Goal: Information Seeking & Learning: Find contact information

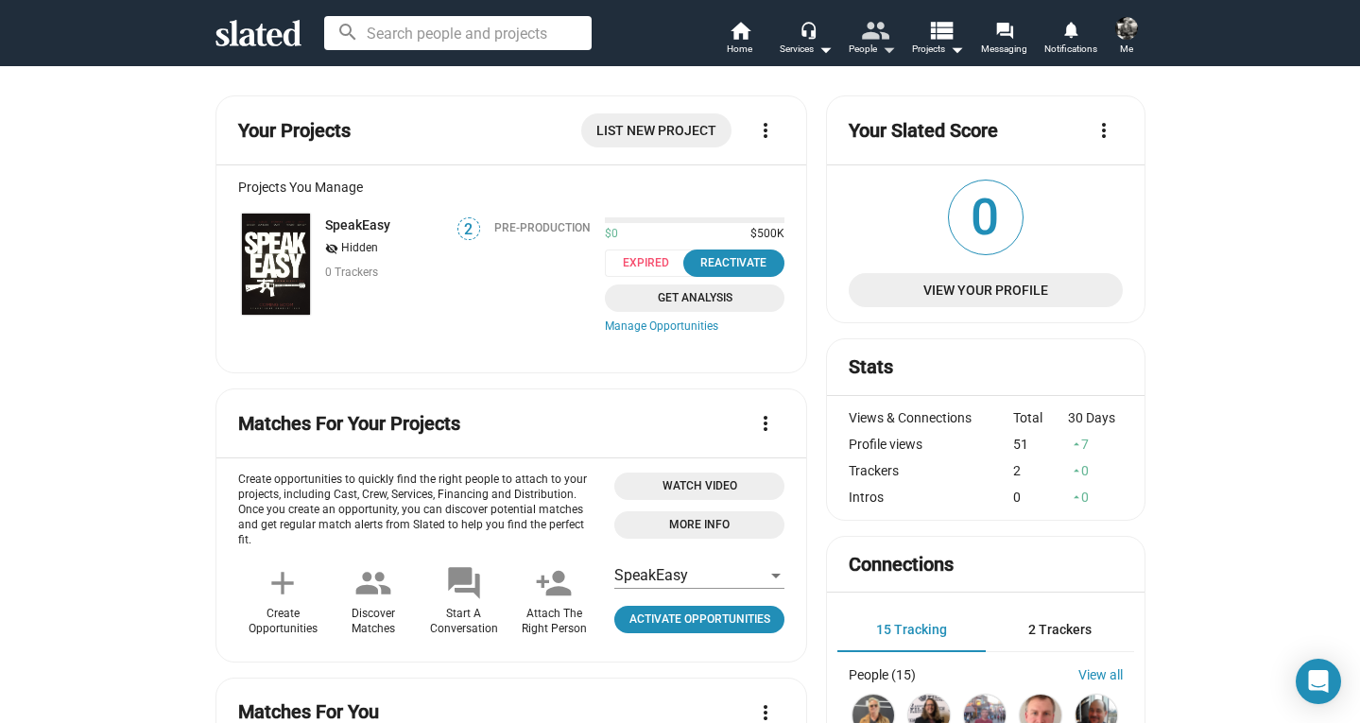
click at [891, 49] on mat-icon "arrow_drop_down" at bounding box center [888, 49] width 23 height 23
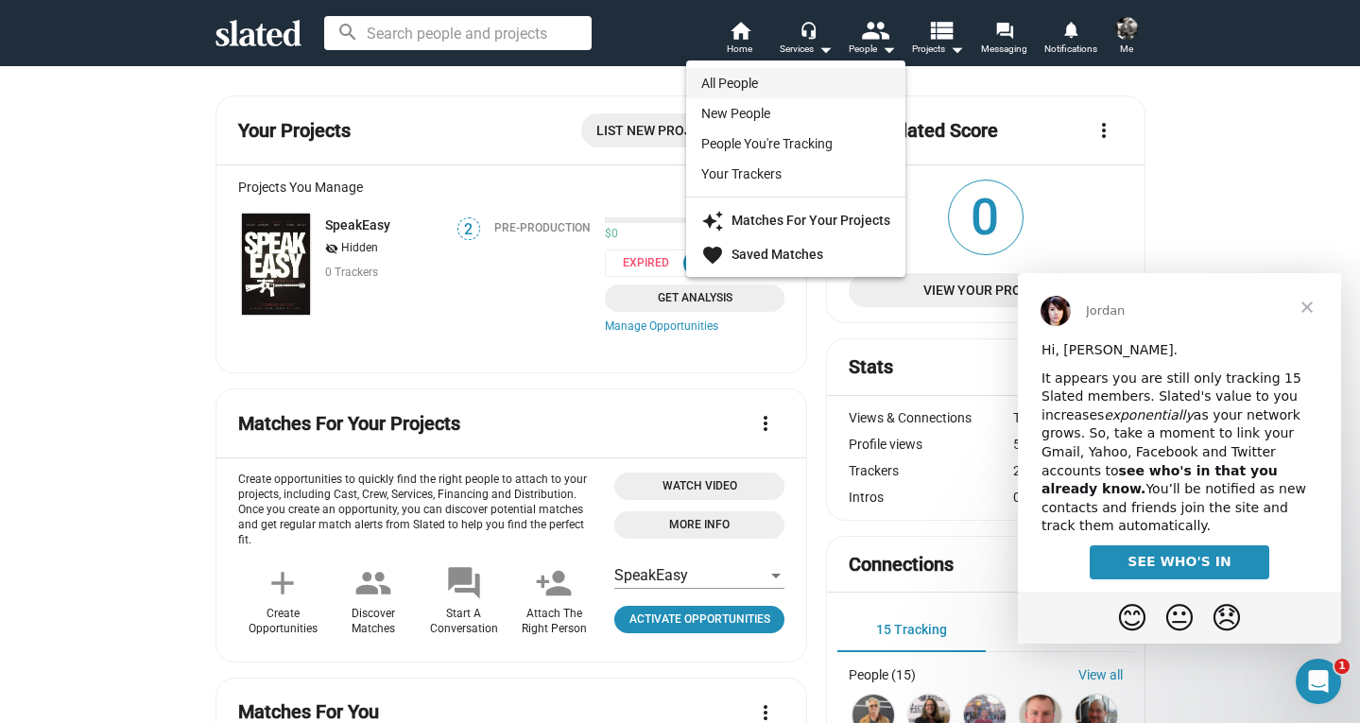
click at [807, 81] on link "All People" at bounding box center [795, 83] width 219 height 30
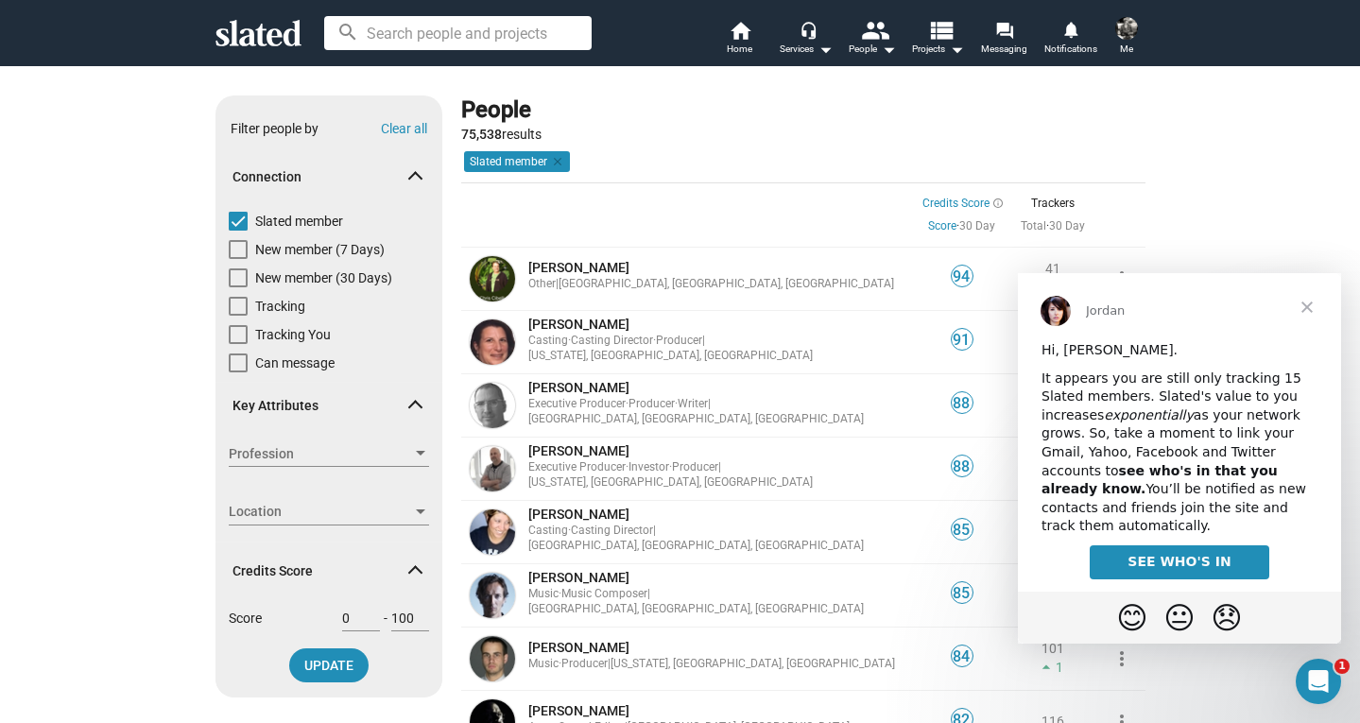
click at [1307, 308] on span "Close" at bounding box center [1307, 307] width 68 height 68
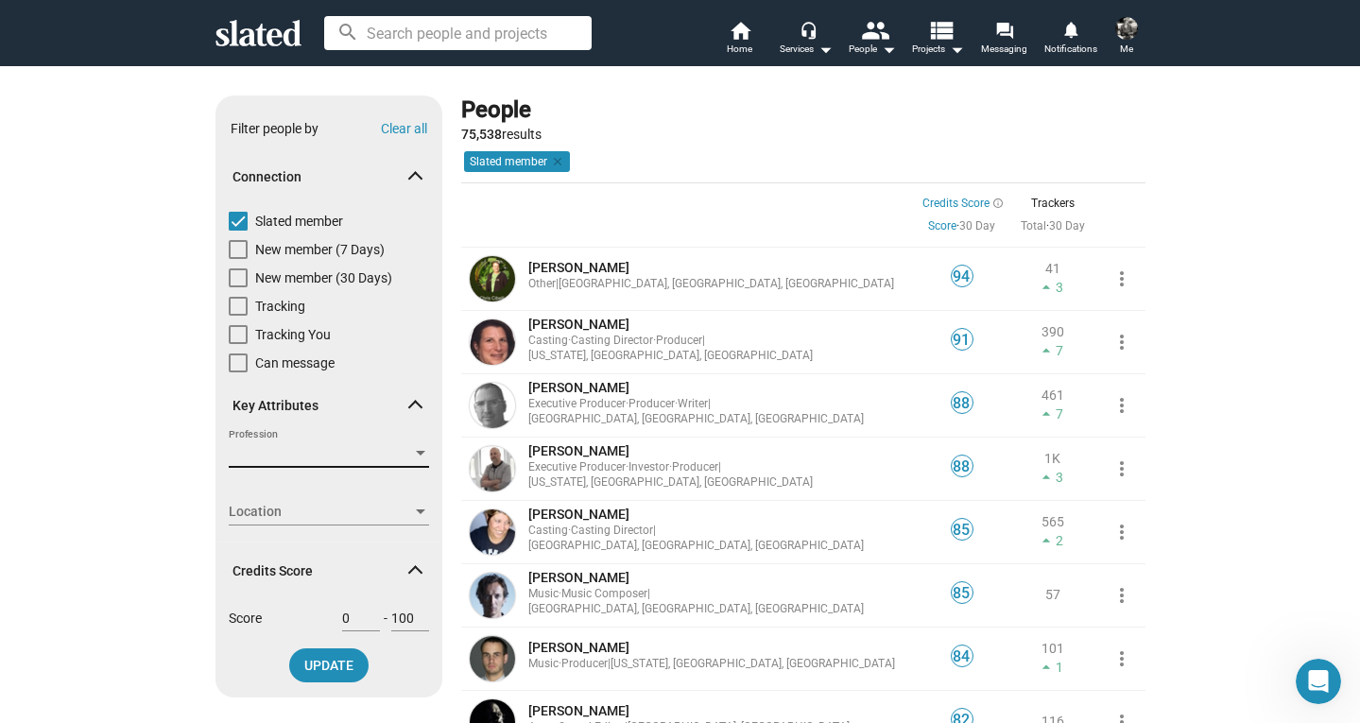
click at [420, 446] on div at bounding box center [420, 453] width 17 height 15
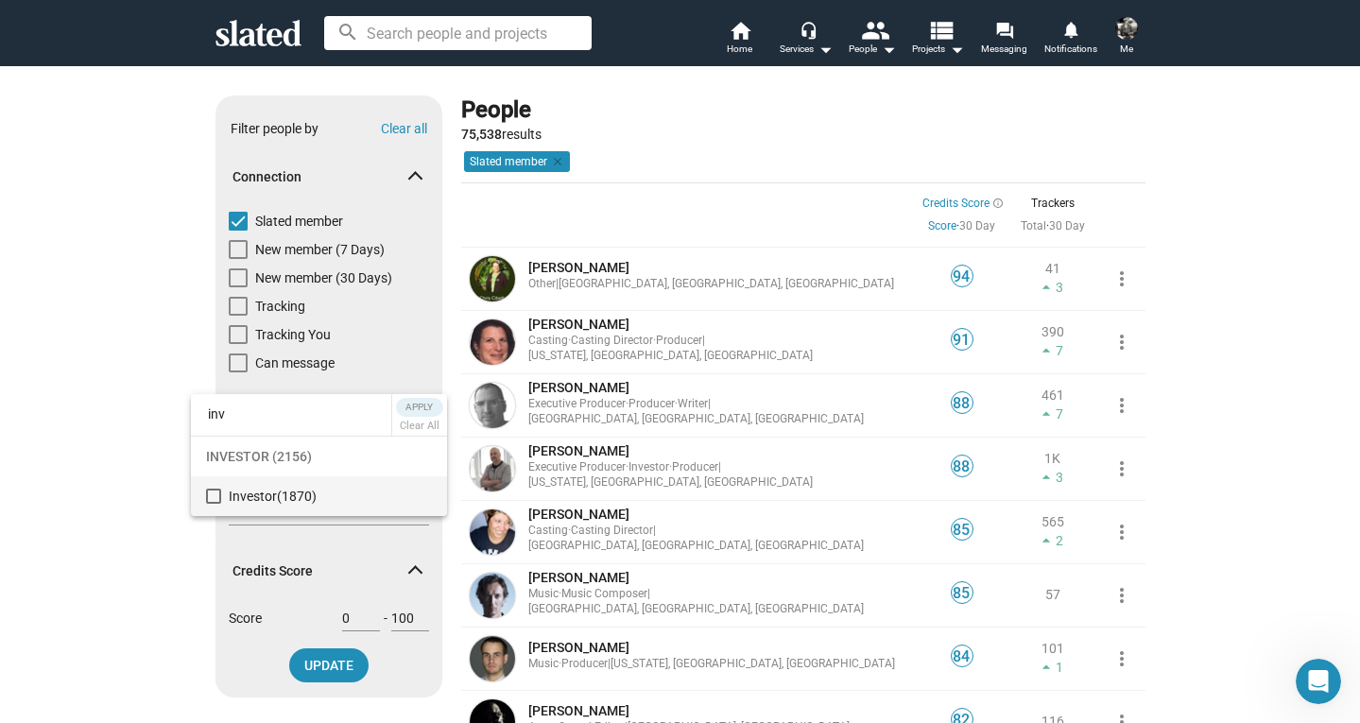
type input "inv"
click at [217, 495] on mat-pseudo-checkbox at bounding box center [213, 496] width 15 height 15
click at [418, 406] on span "Apply" at bounding box center [420, 407] width 34 height 19
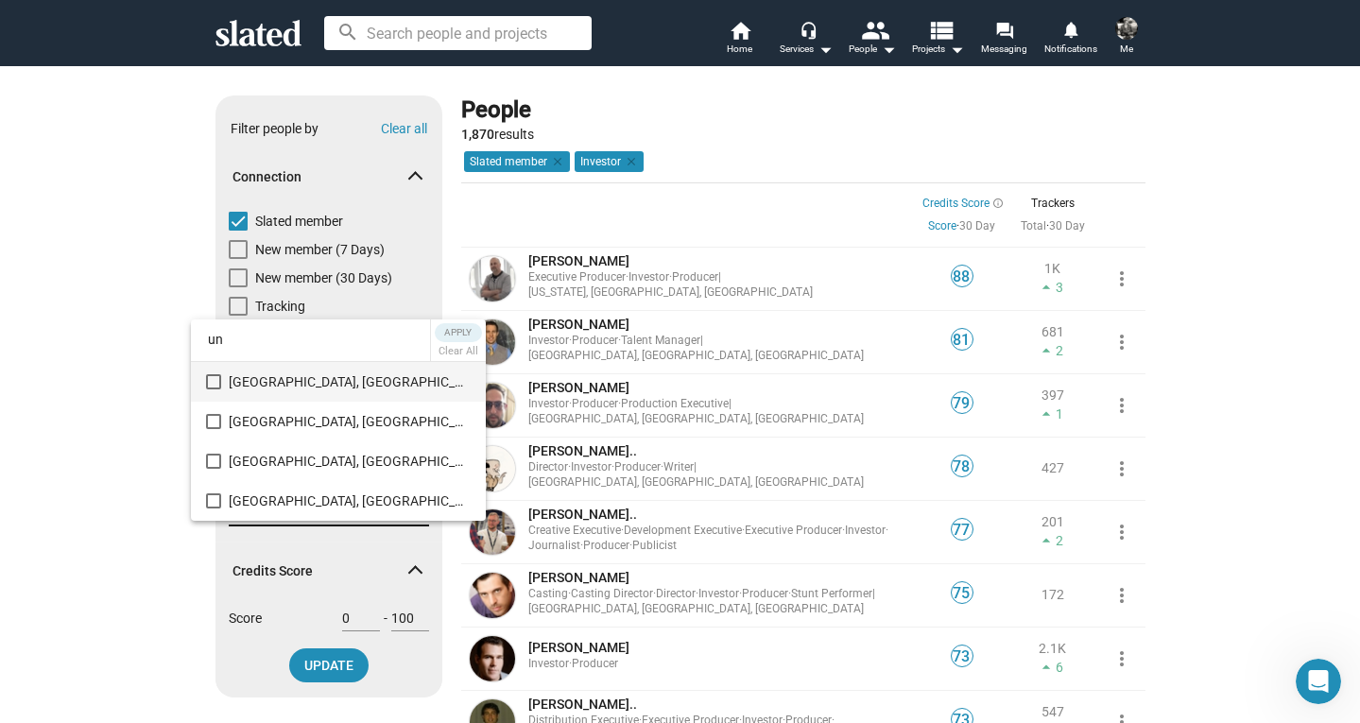
type input "u"
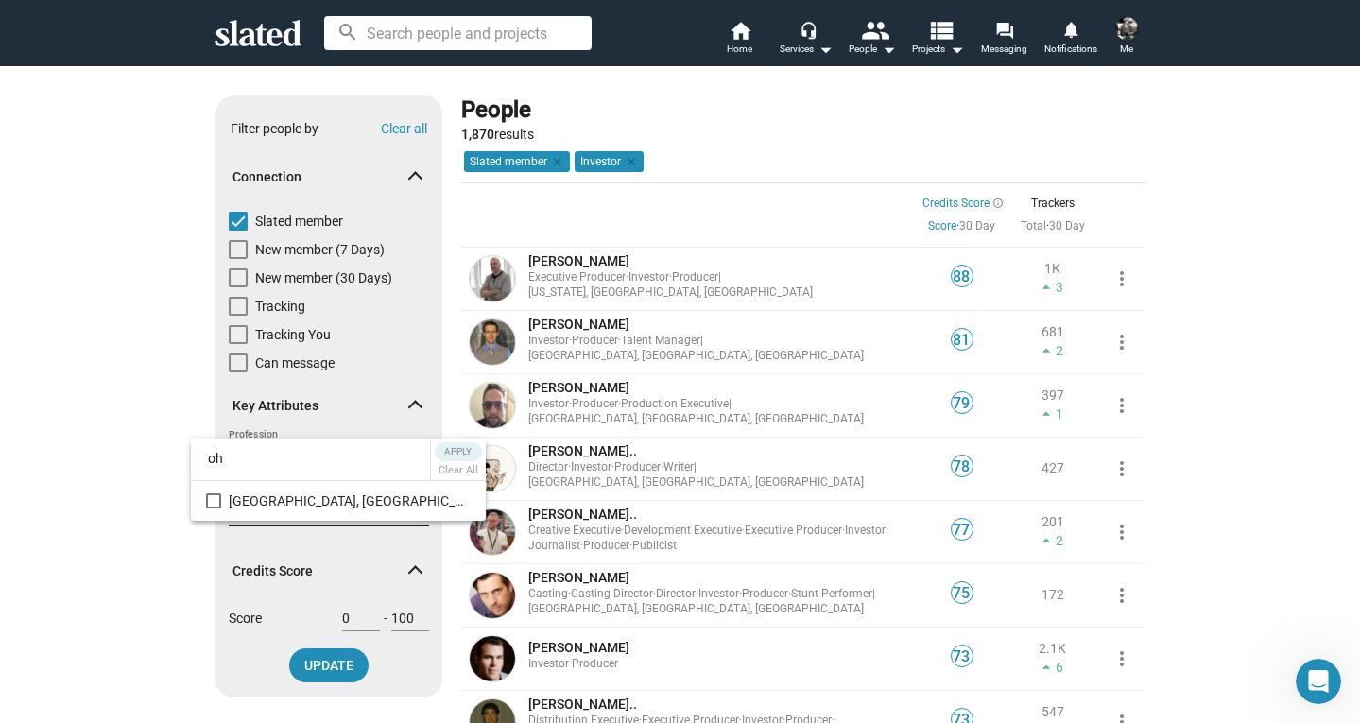
type input "o"
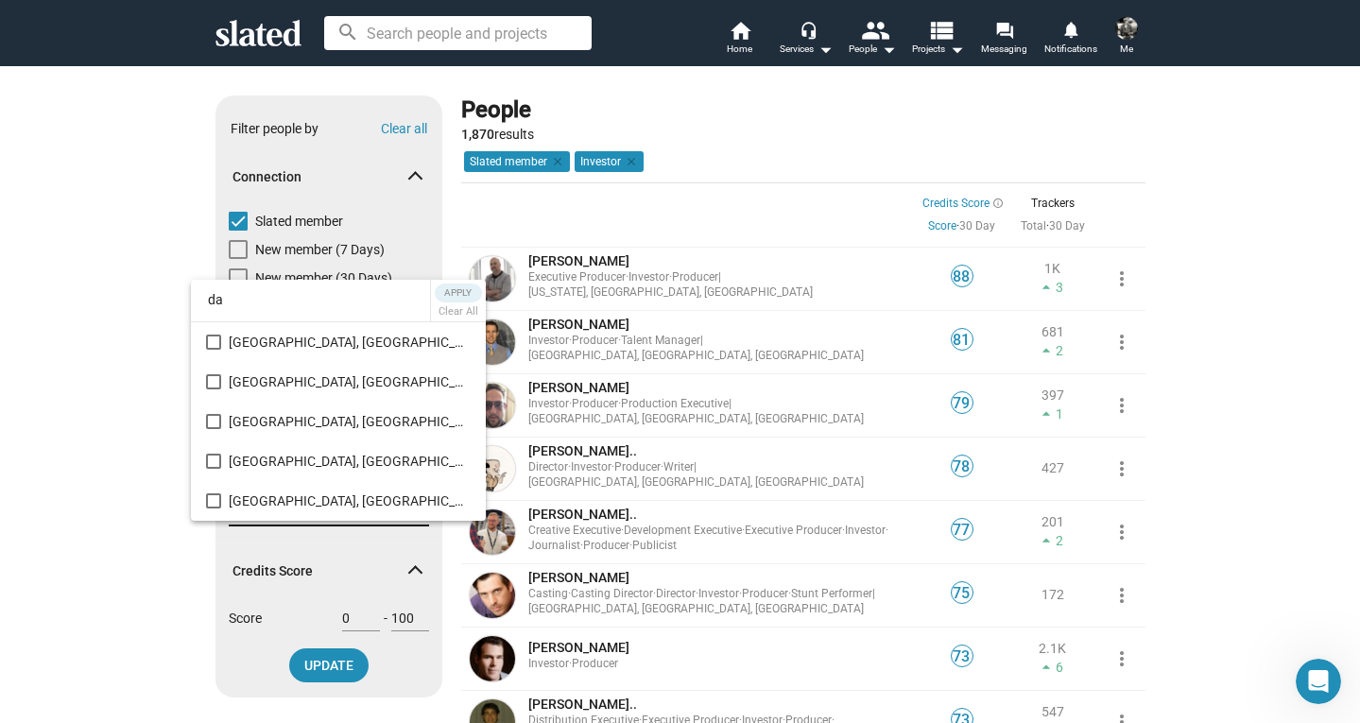
type input "d"
type input "c"
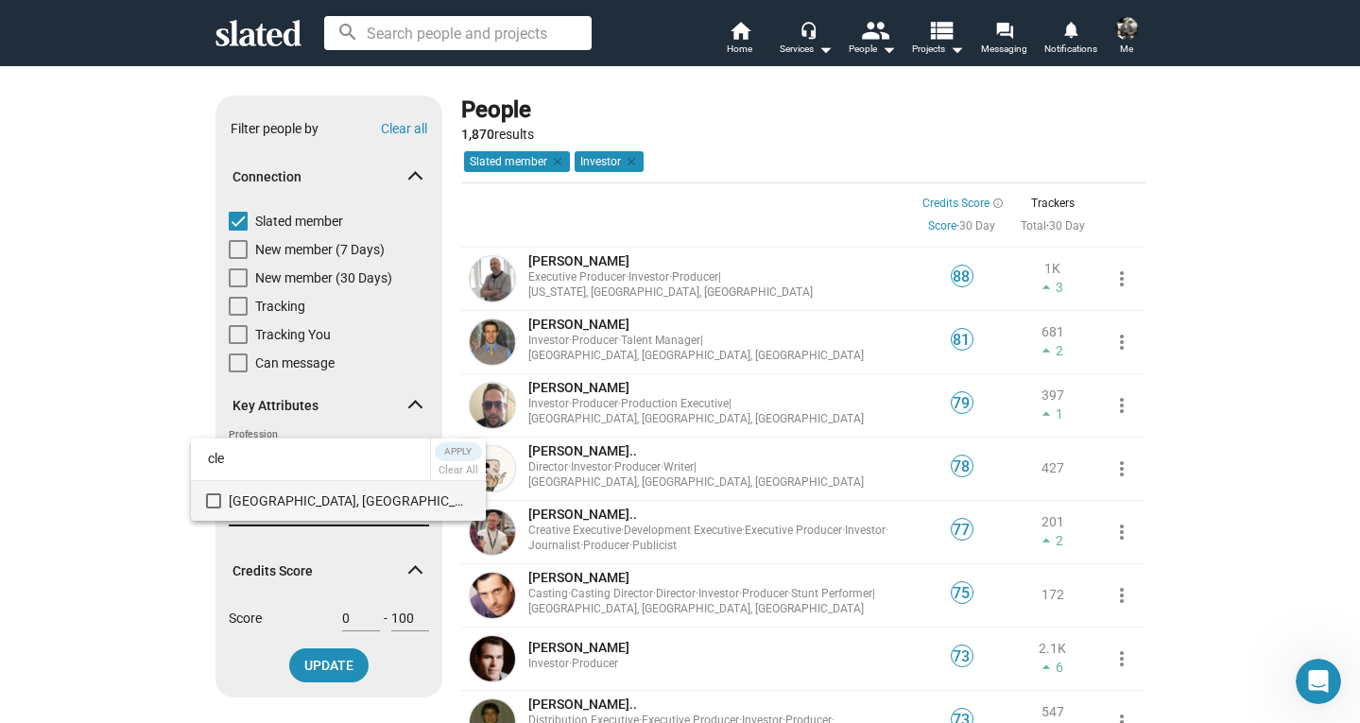
type input "cle"
click at [213, 496] on mat-pseudo-checkbox at bounding box center [213, 501] width 15 height 15
click at [442, 449] on span "Apply" at bounding box center [459, 451] width 34 height 19
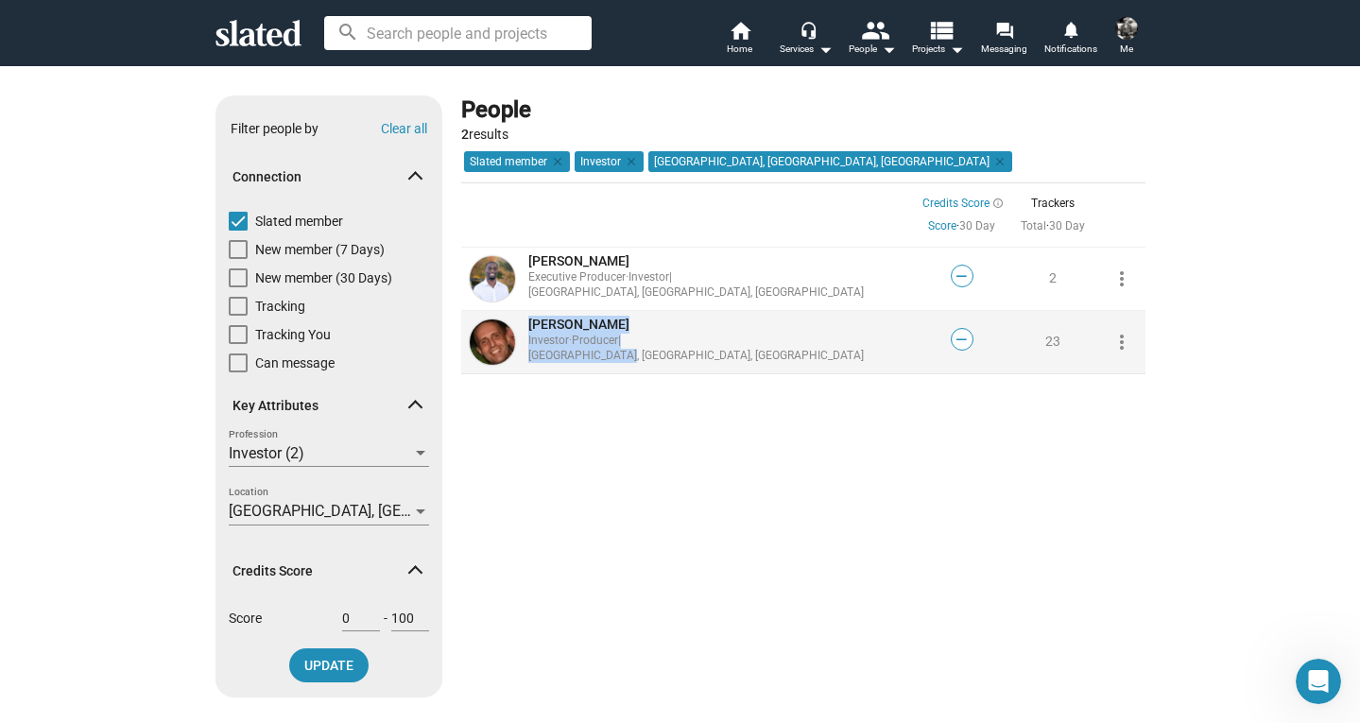
click at [557, 332] on span "Matthew C..." at bounding box center [578, 324] width 101 height 15
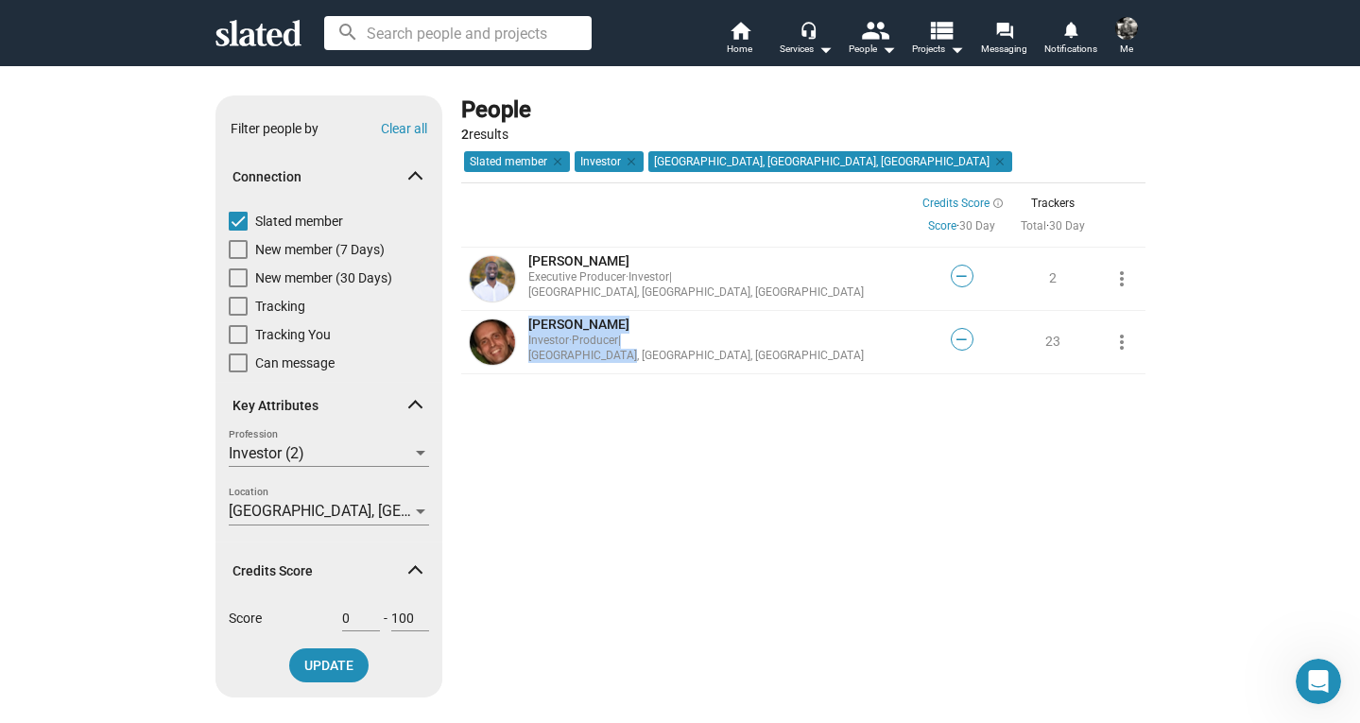
click at [566, 421] on div "People 2 results Credits Score Sort by Slated member clear Investor clear Cleve…" at bounding box center [803, 403] width 684 height 617
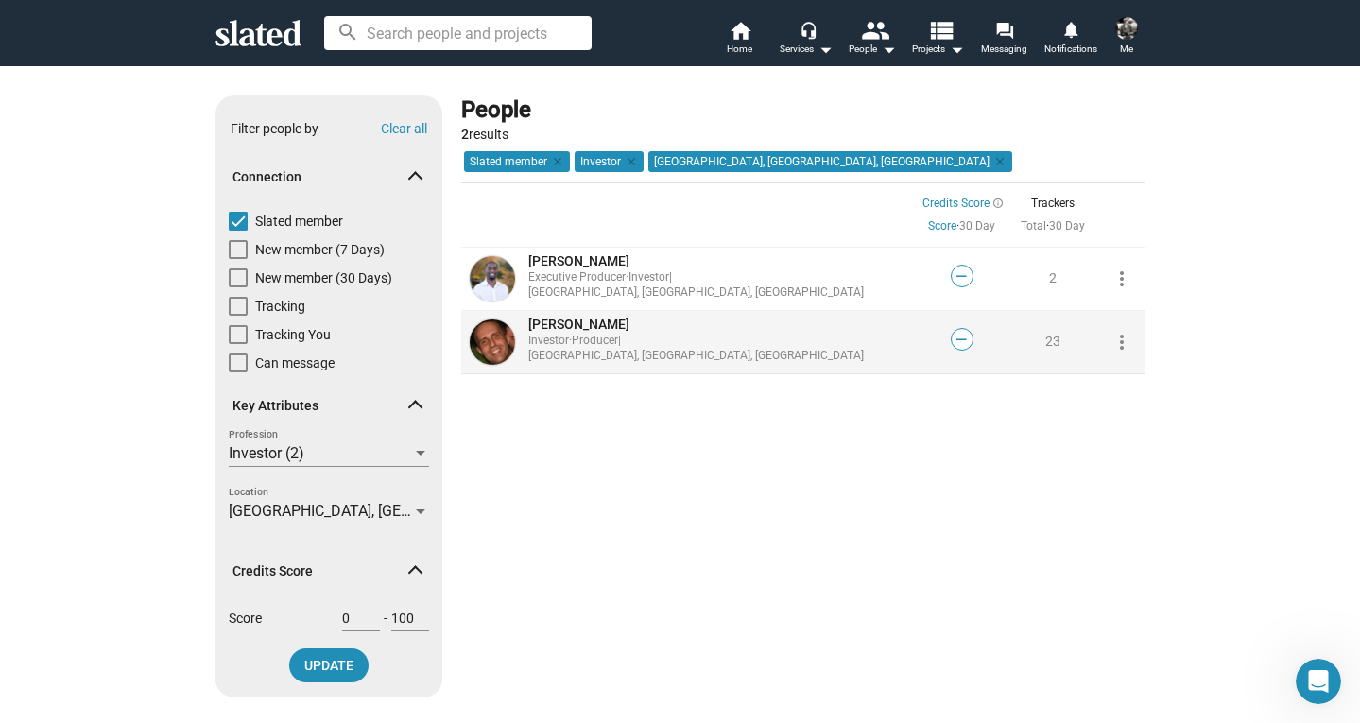
click at [559, 331] on span "Matthew C..." at bounding box center [578, 324] width 101 height 15
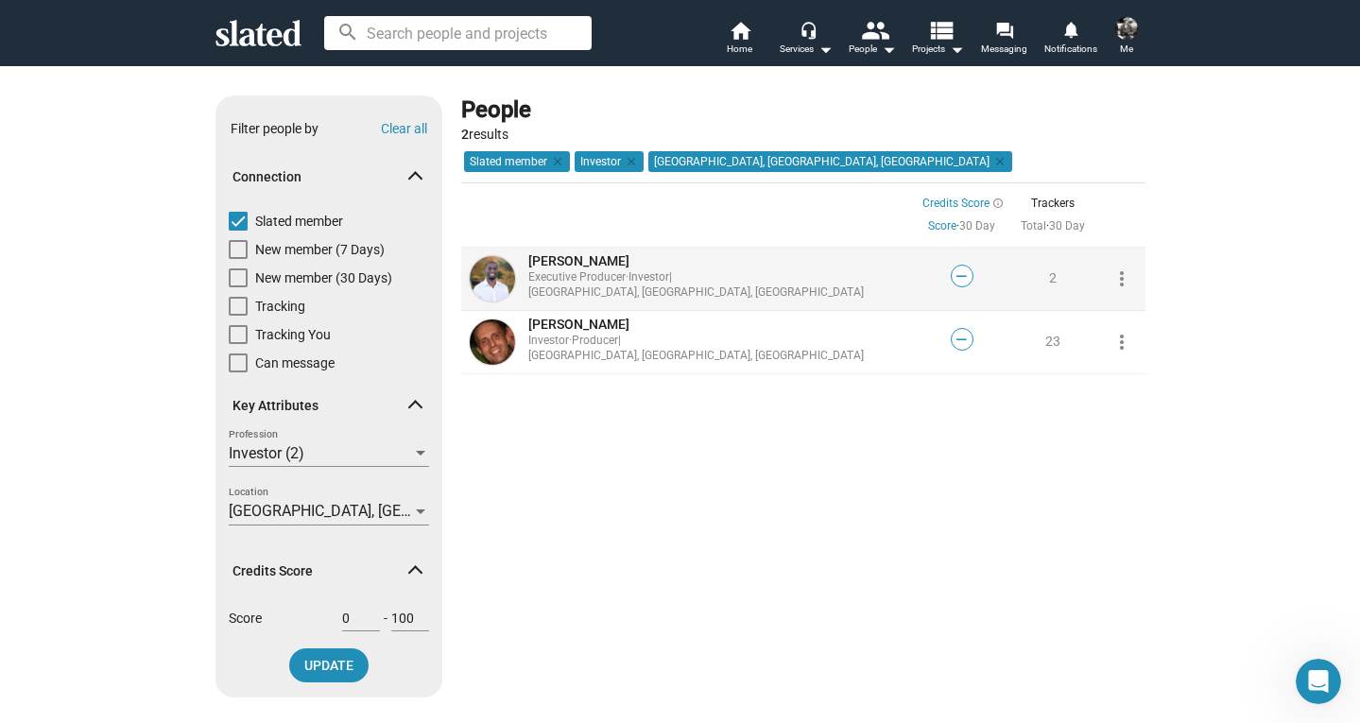
click at [558, 264] on span "Andrew N..." at bounding box center [578, 260] width 101 height 15
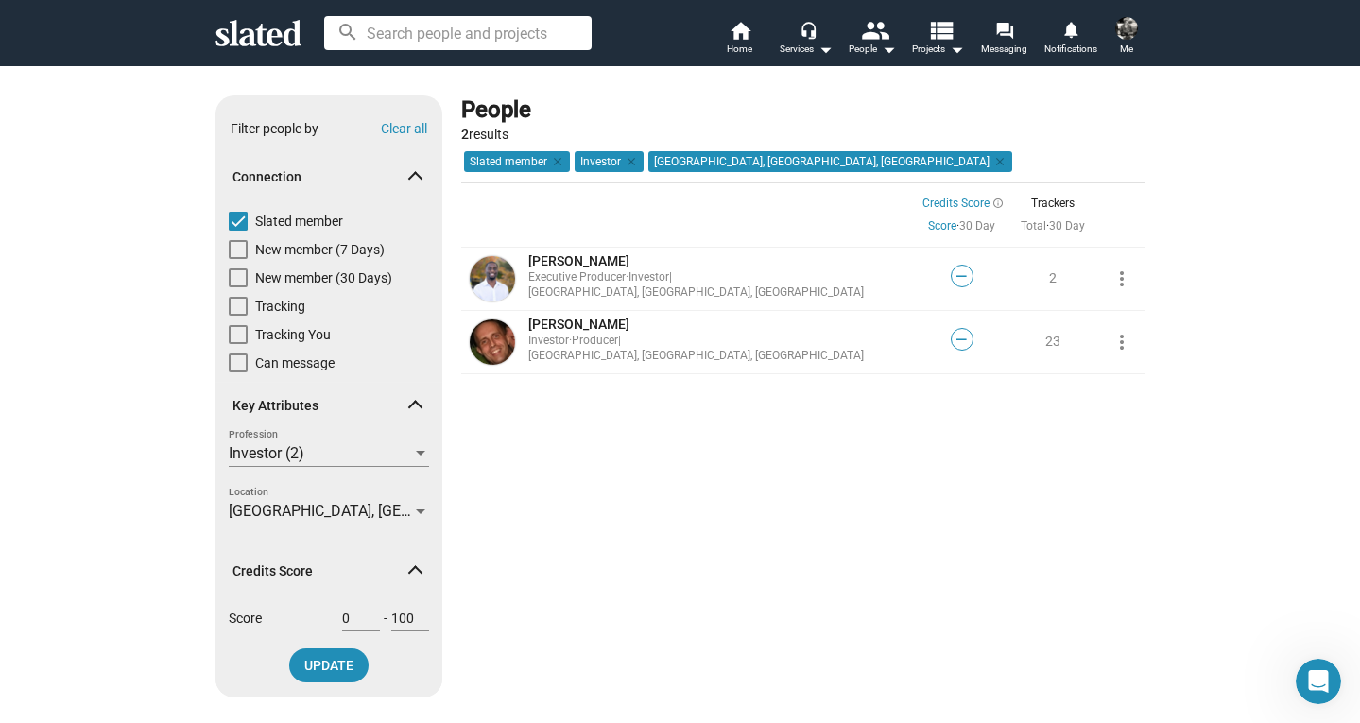
click at [422, 513] on div at bounding box center [420, 512] width 9 height 5
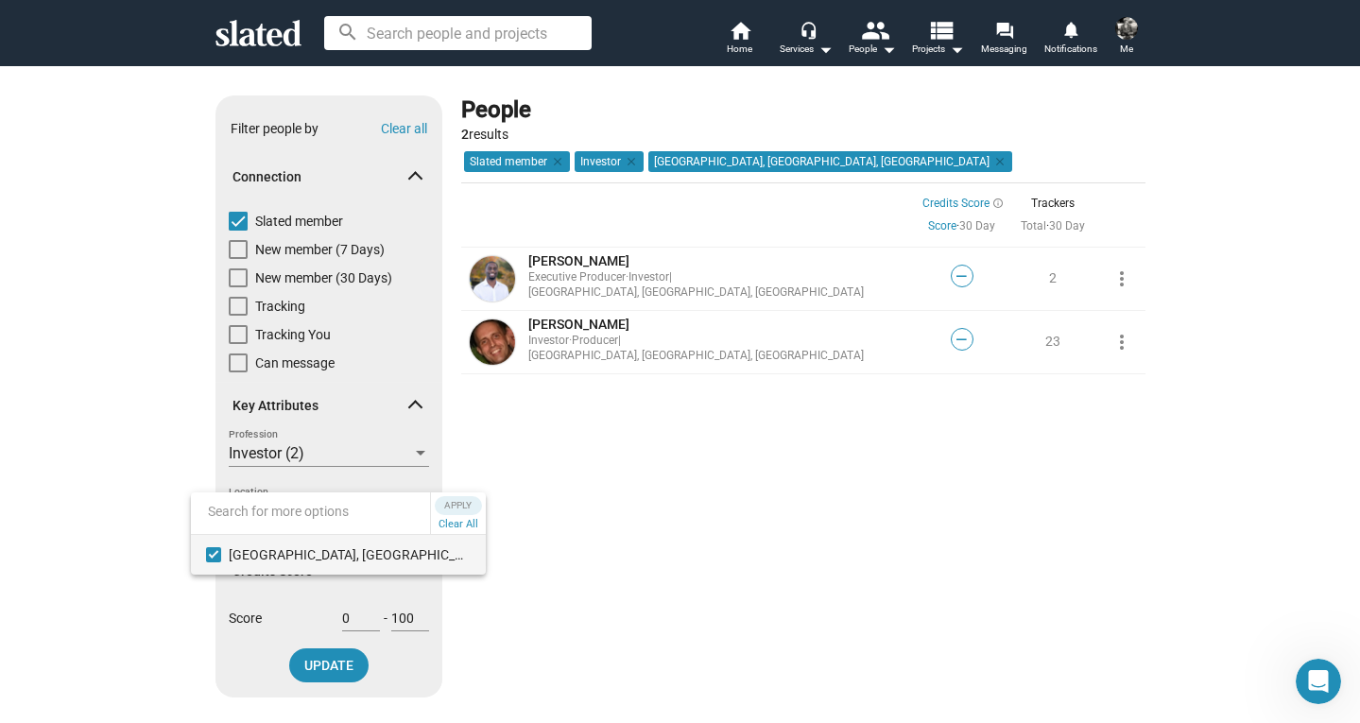
click at [213, 556] on mat-pseudo-checkbox at bounding box center [213, 554] width 15 height 15
click at [250, 515] on input at bounding box center [310, 511] width 239 height 43
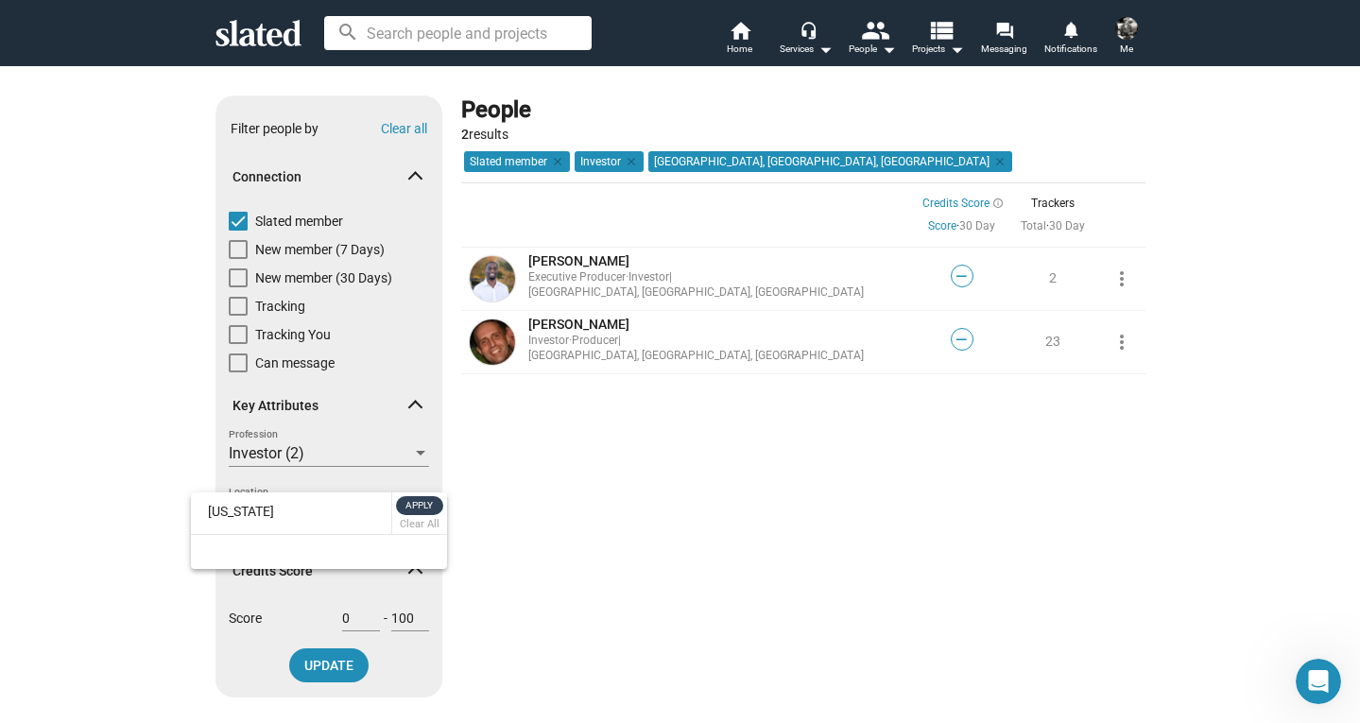
type input "ohio"
click at [436, 503] on button "Apply" at bounding box center [419, 505] width 47 height 19
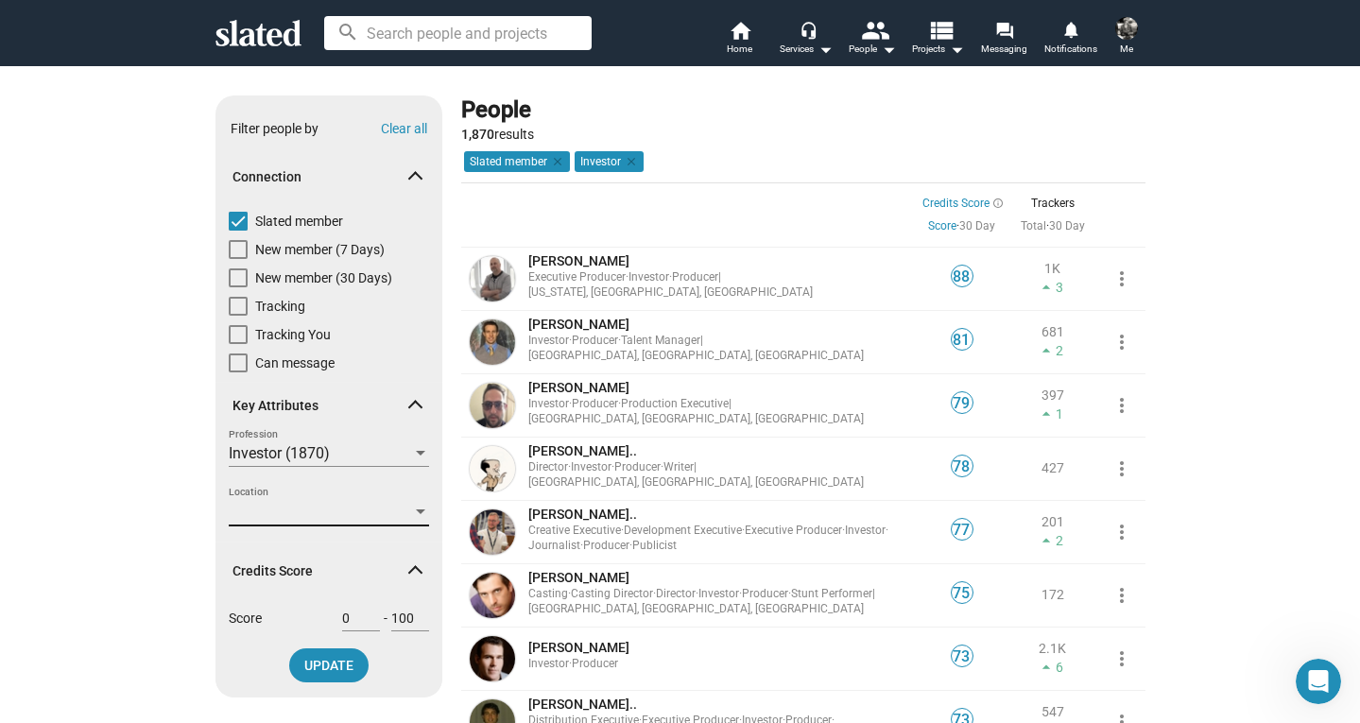
click at [421, 515] on div at bounding box center [420, 512] width 17 height 15
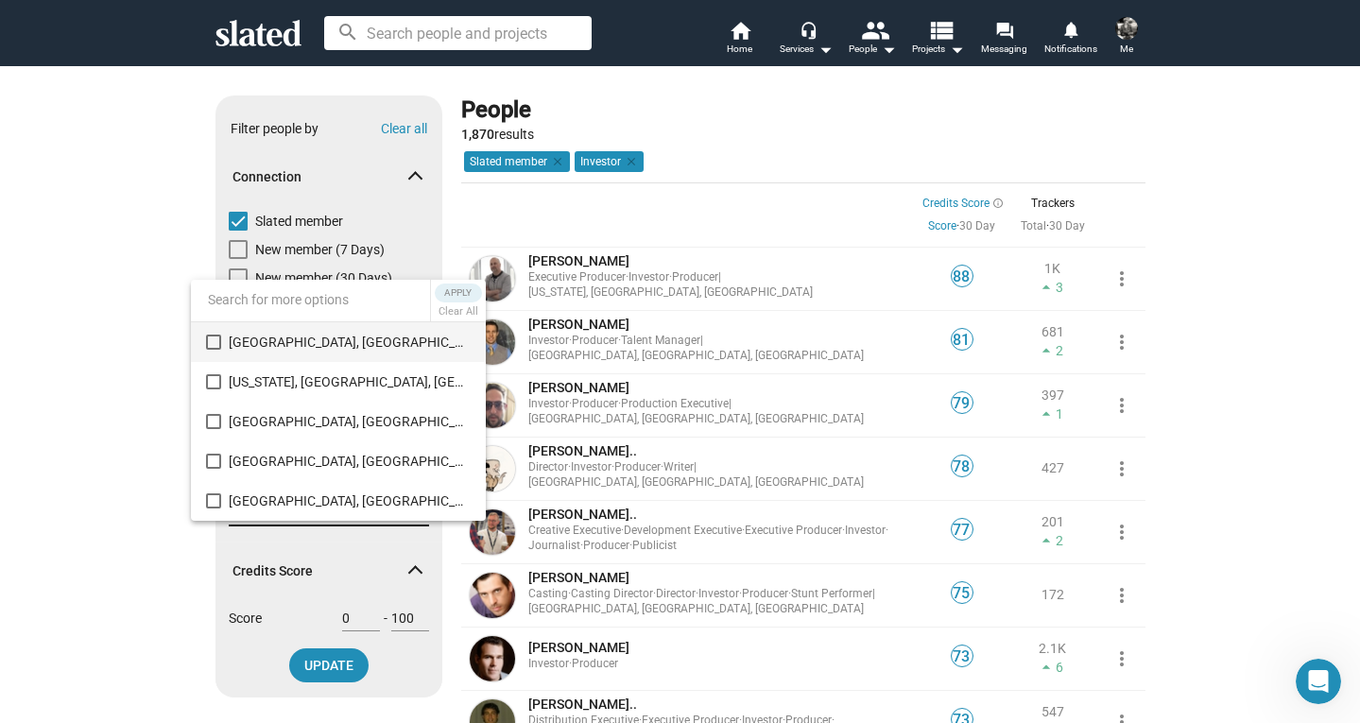
click at [267, 301] on input at bounding box center [310, 299] width 239 height 43
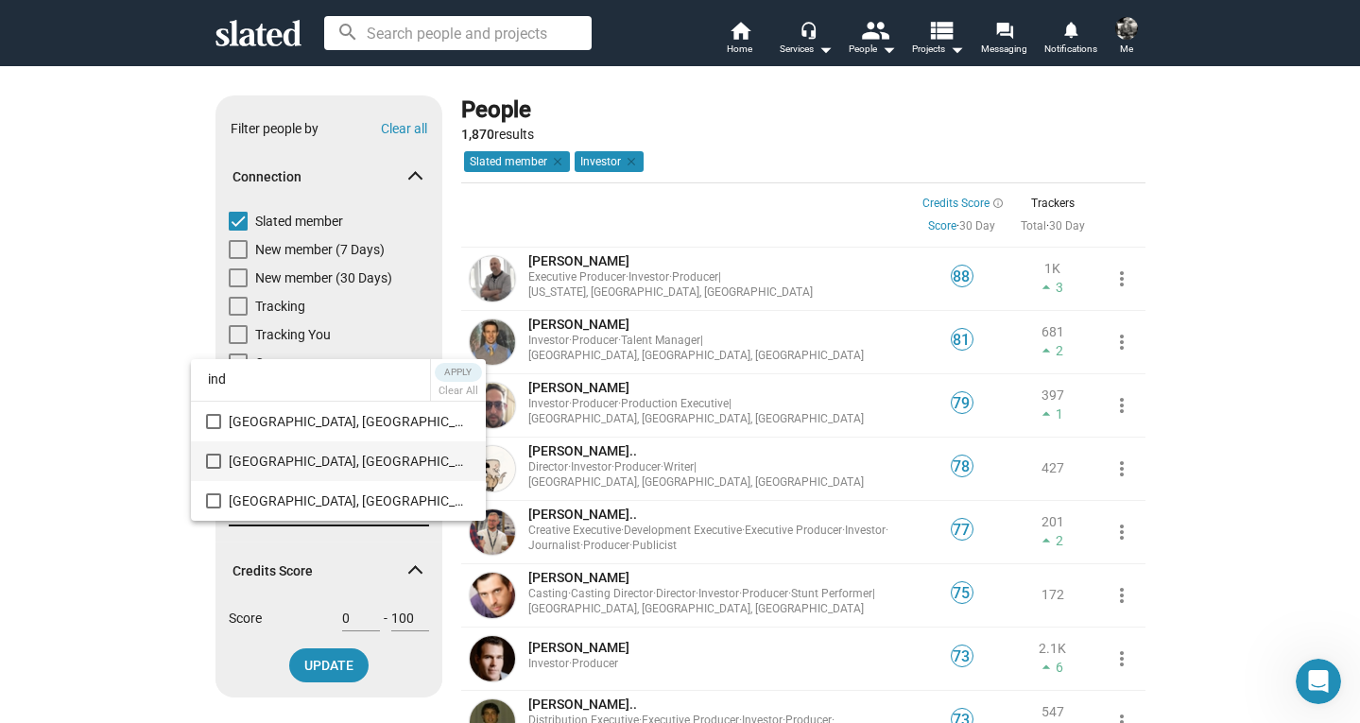
type input "ind"
click at [213, 464] on mat-pseudo-checkbox at bounding box center [213, 461] width 15 height 15
click at [442, 372] on span "Apply" at bounding box center [459, 372] width 34 height 19
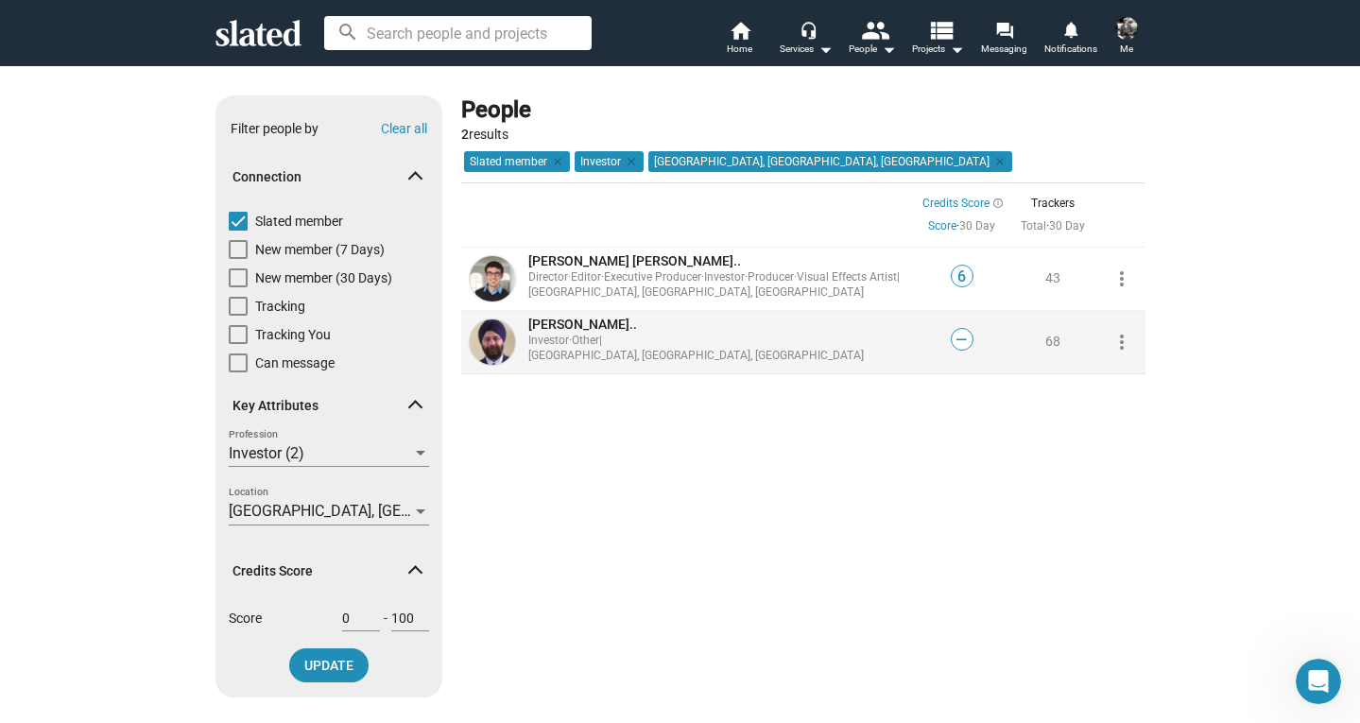
click at [563, 330] on span "Baljit O..." at bounding box center [582, 324] width 109 height 15
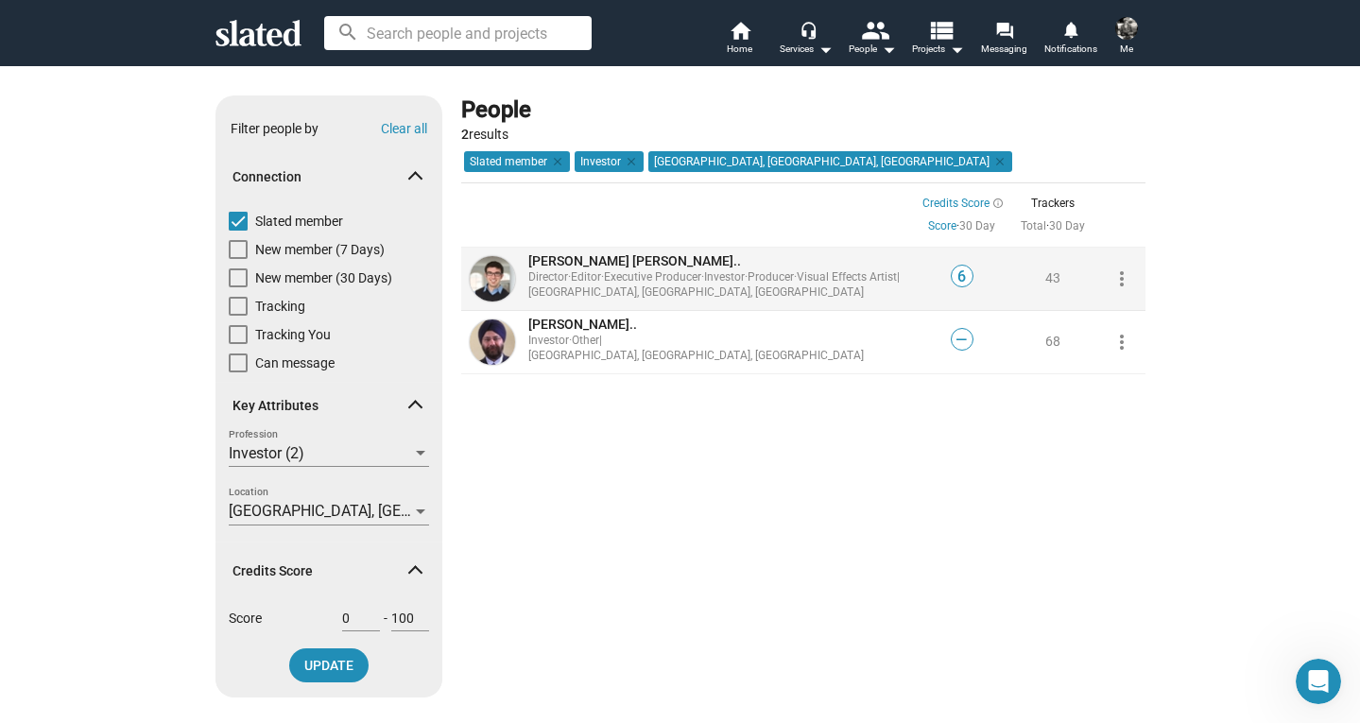
click at [579, 265] on span "Adam Joseph J..." at bounding box center [634, 260] width 213 height 15
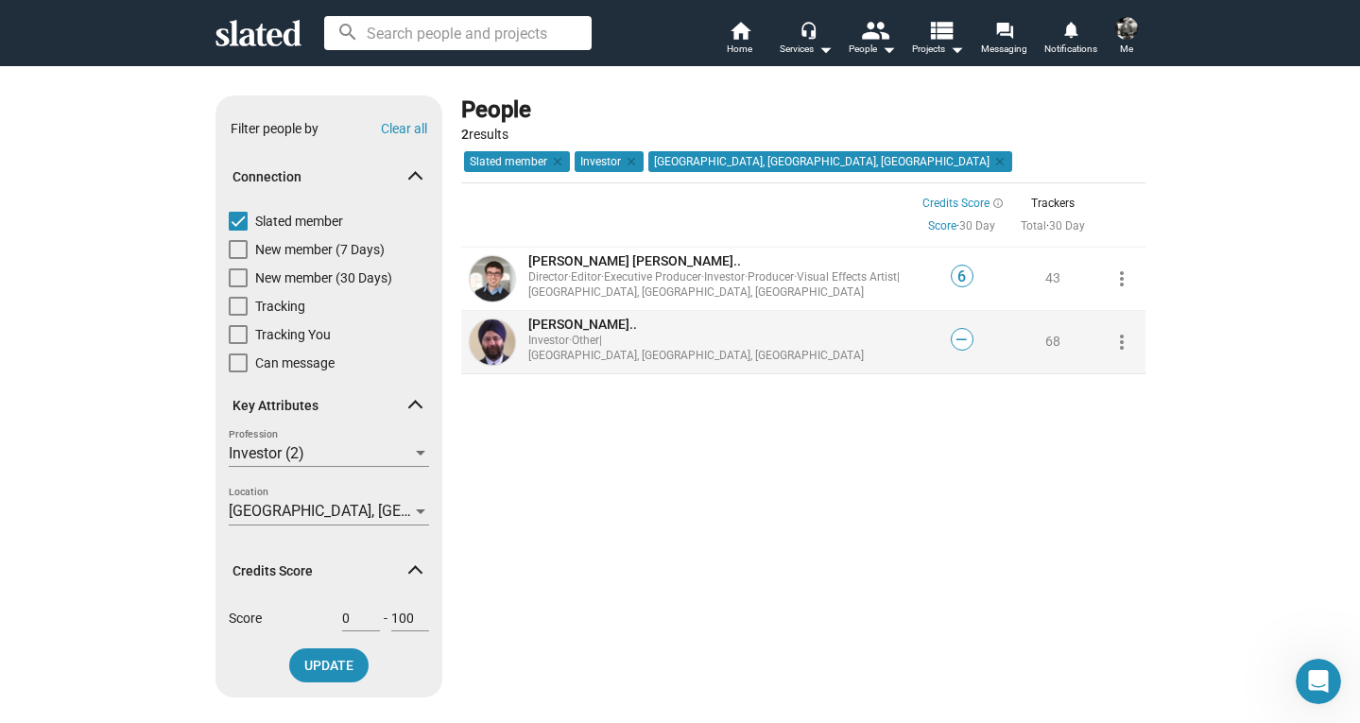
click at [553, 329] on span "Baljit O..." at bounding box center [582, 324] width 109 height 15
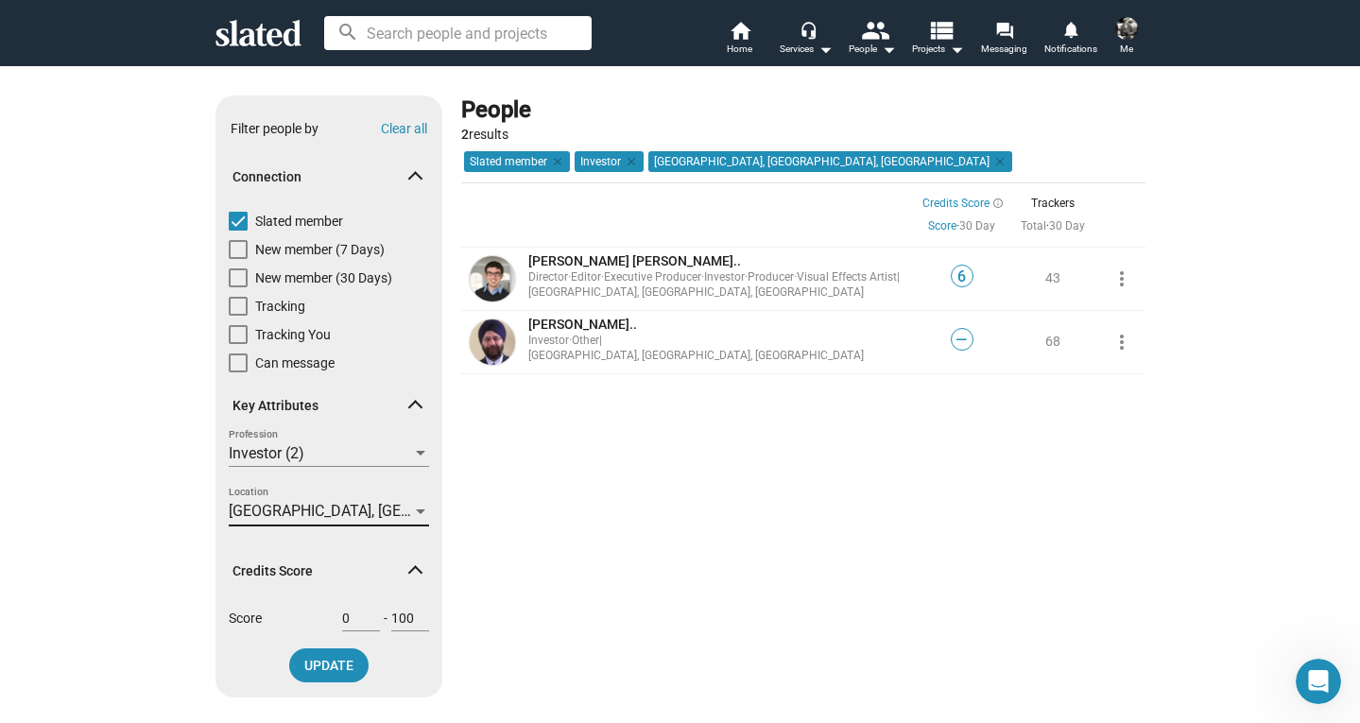
click at [420, 512] on div at bounding box center [420, 512] width 9 height 5
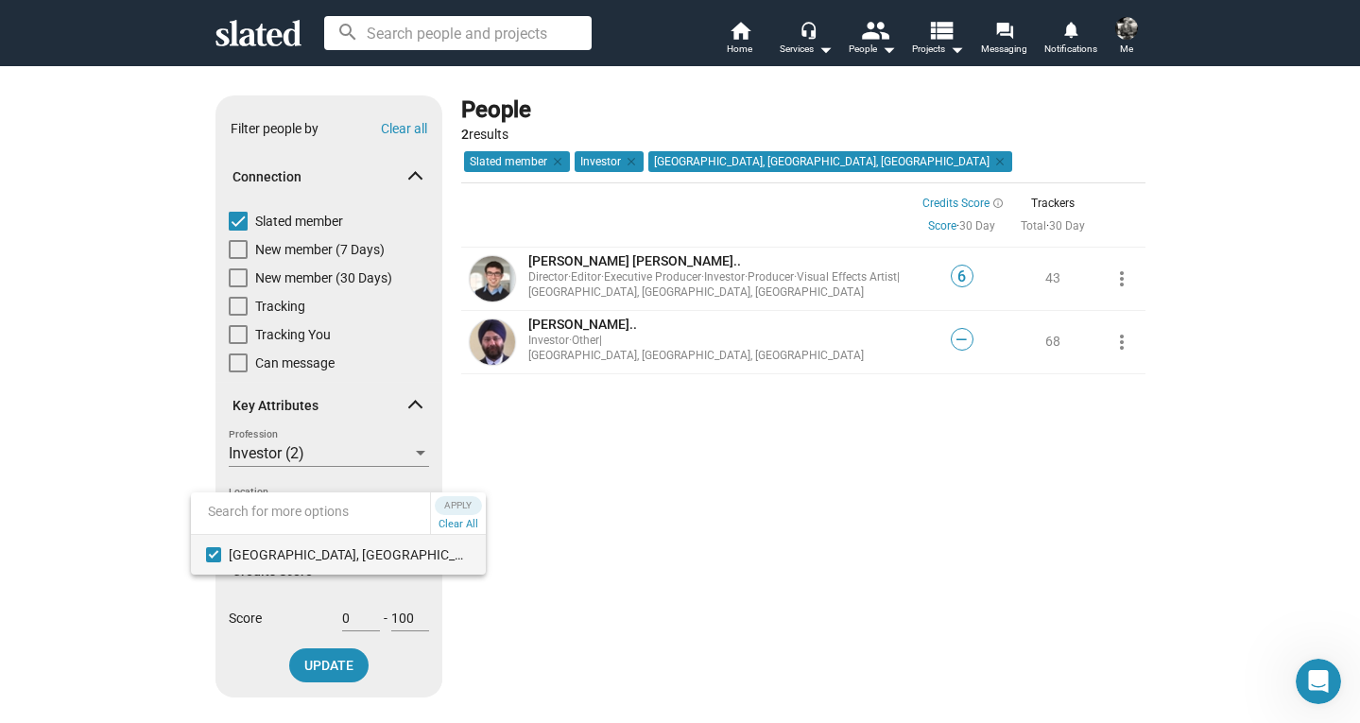
click at [213, 550] on mat-pseudo-checkbox at bounding box center [213, 554] width 15 height 15
click at [238, 517] on input at bounding box center [310, 511] width 239 height 43
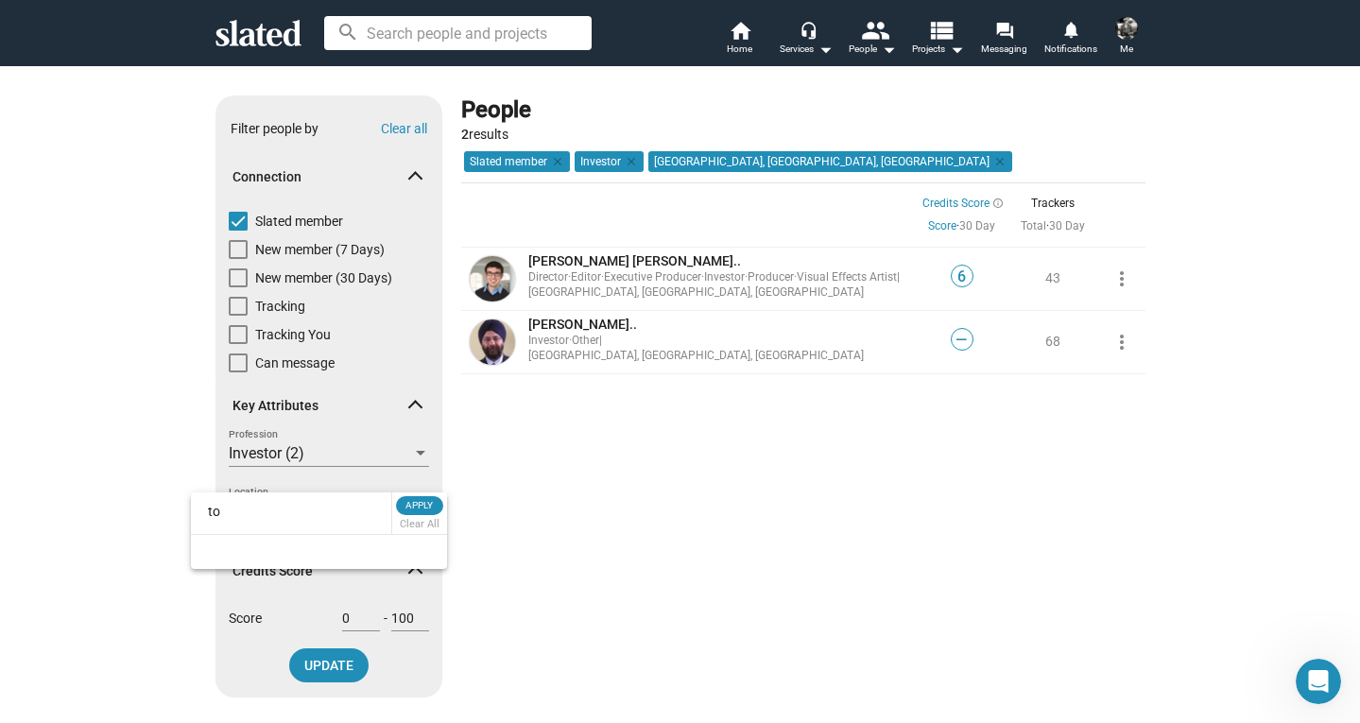
type input "t"
type input "a"
type input "l"
type input "p"
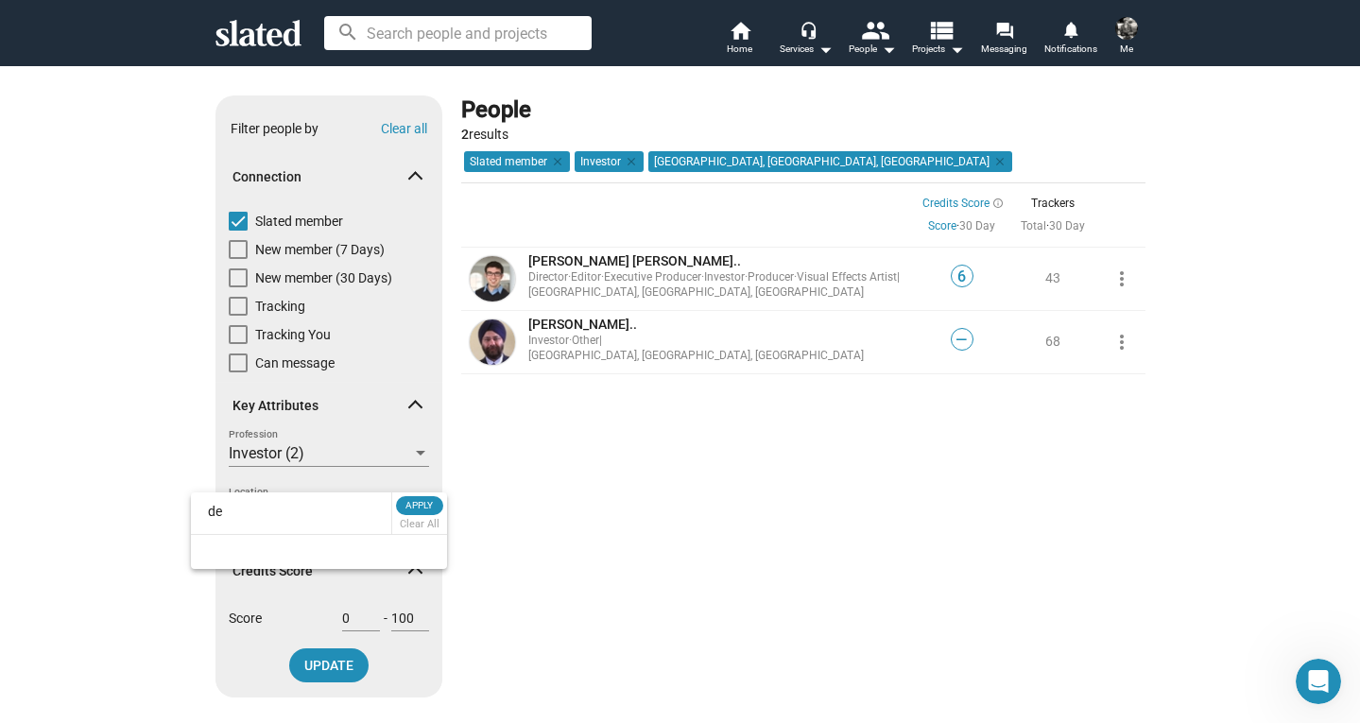
type input "d"
drag, startPoint x: 298, startPoint y: 512, endPoint x: 83, endPoint y: 510, distance: 214.6
click at [83, 510] on div "chicago, il Apply Clear All" at bounding box center [680, 361] width 1360 height 723
type input "C"
type input "cleveland"
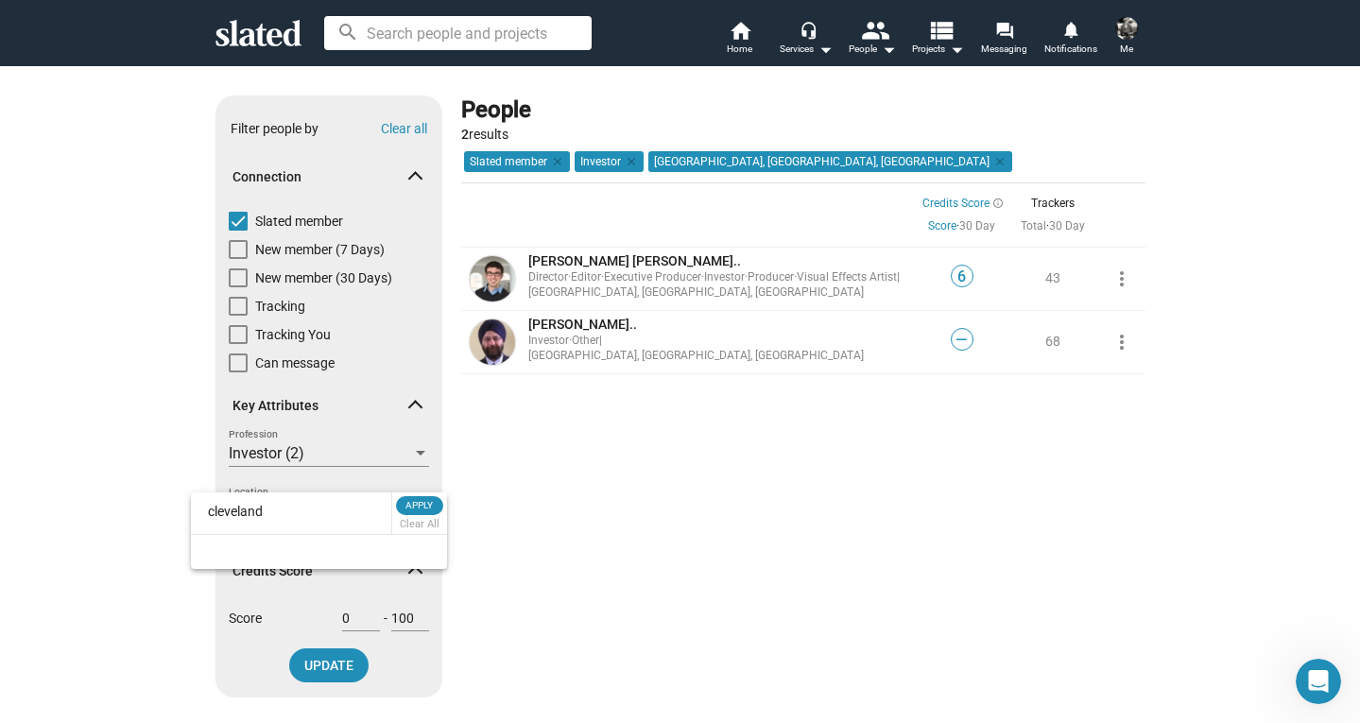
click at [760, 163] on div at bounding box center [680, 361] width 1360 height 723
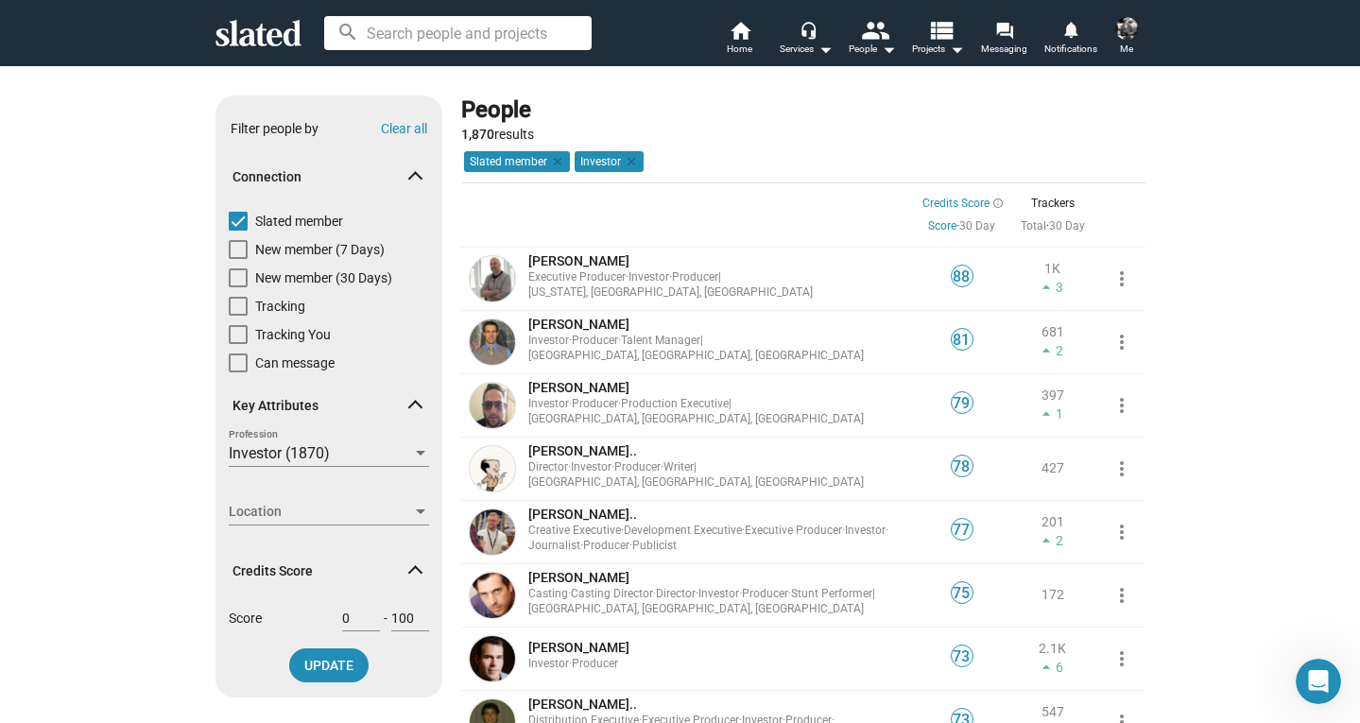
click at [416, 514] on div at bounding box center [420, 512] width 9 height 5
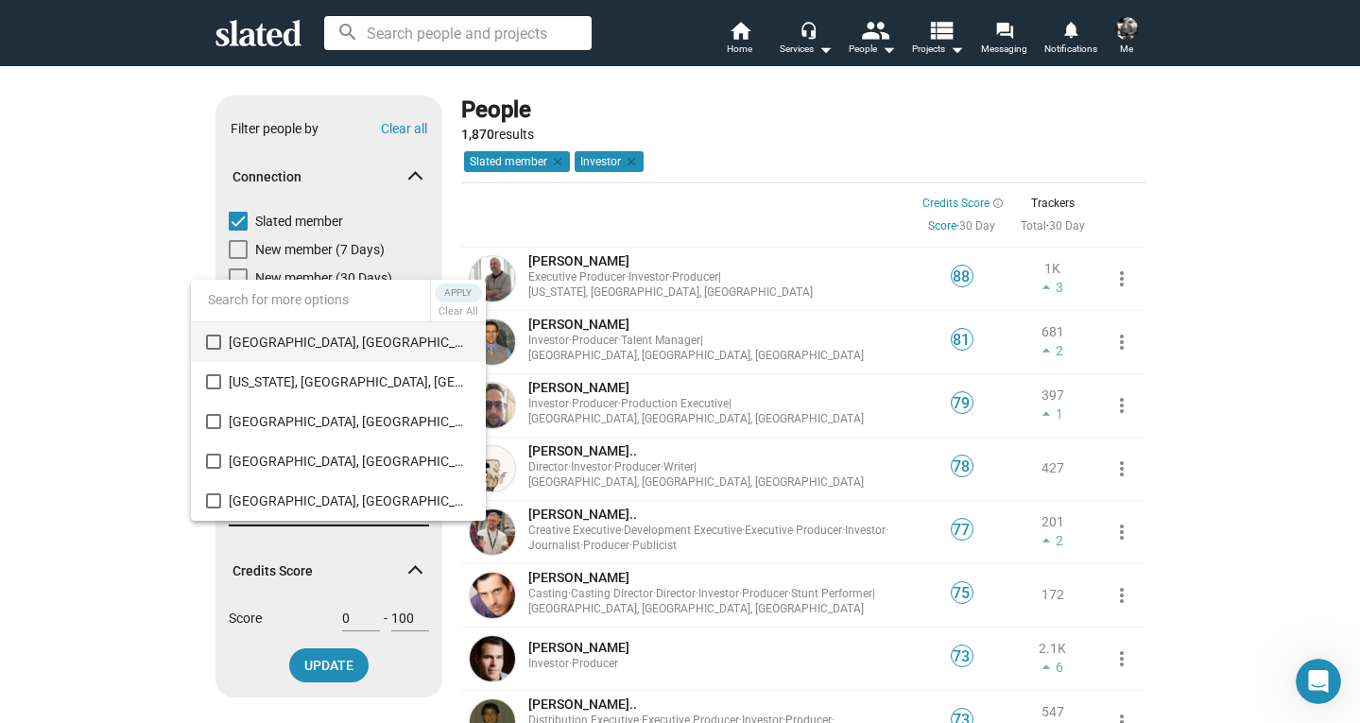
click at [154, 563] on div at bounding box center [680, 361] width 1360 height 723
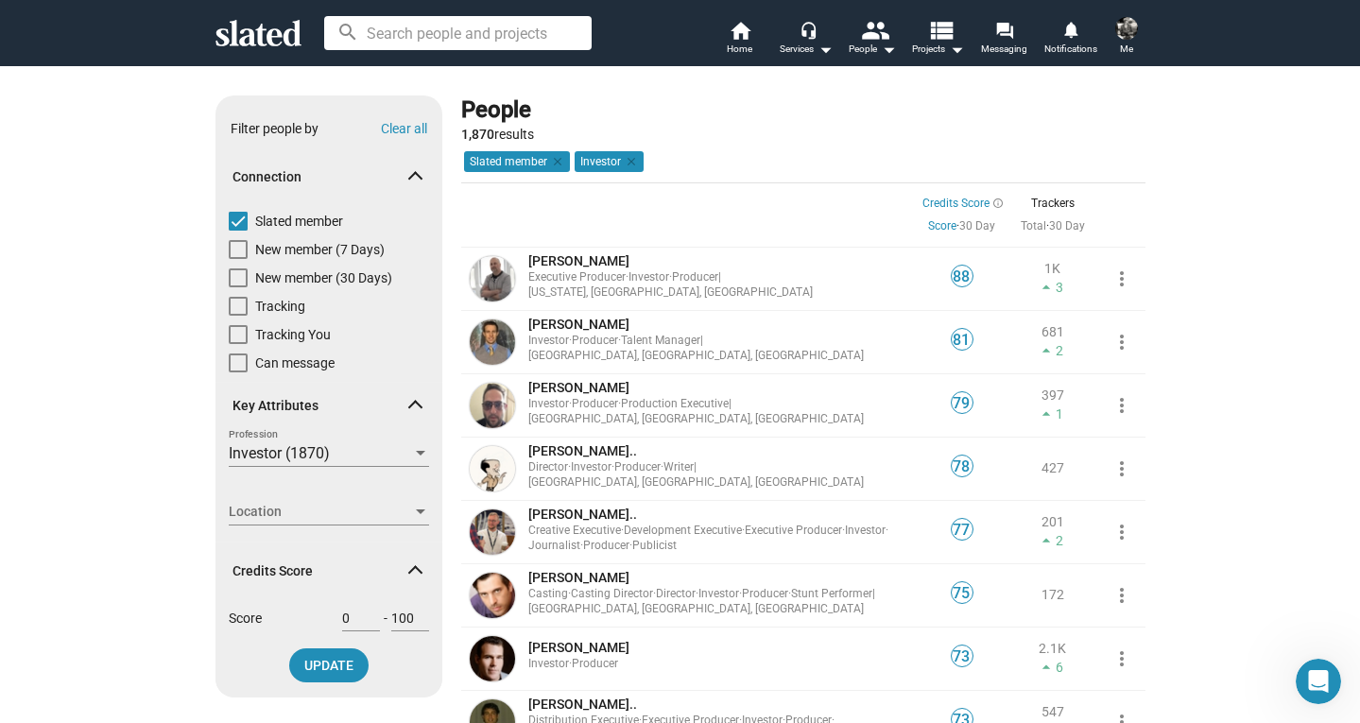
click at [251, 515] on span "Location" at bounding box center [320, 512] width 183 height 20
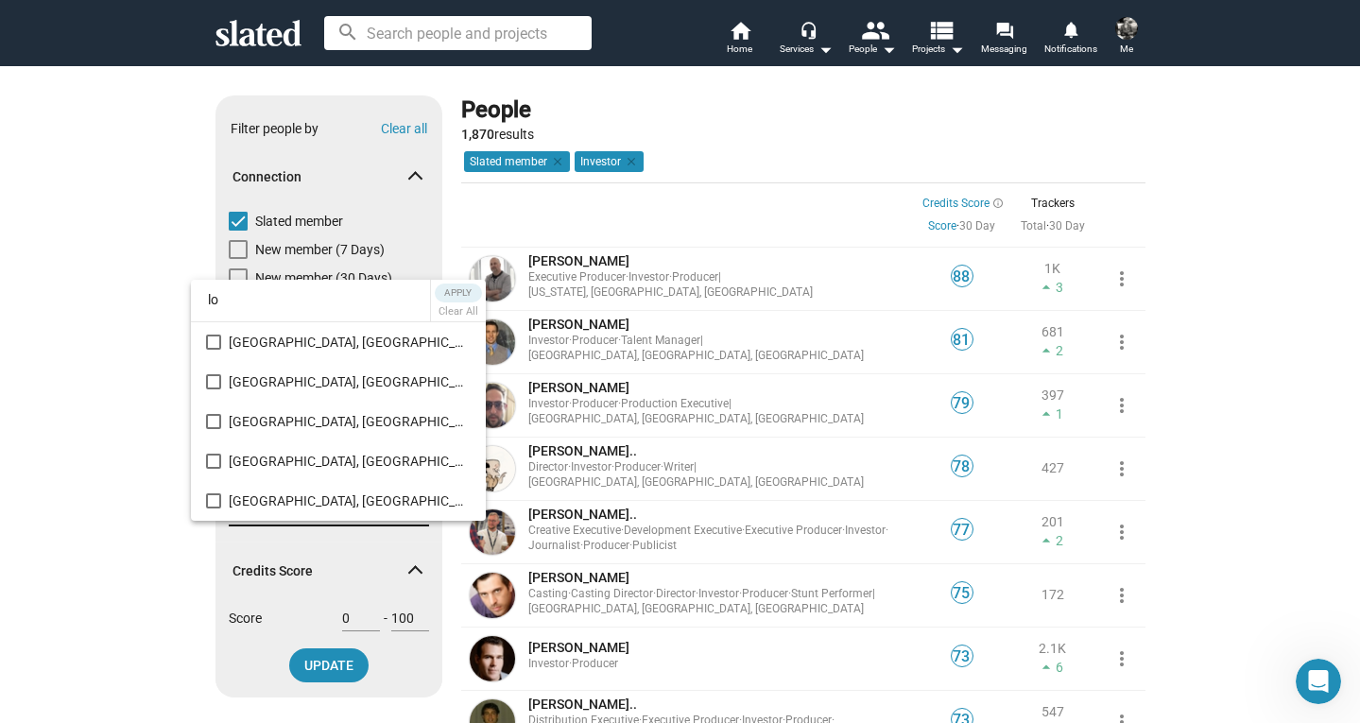
type input "l"
type input "d"
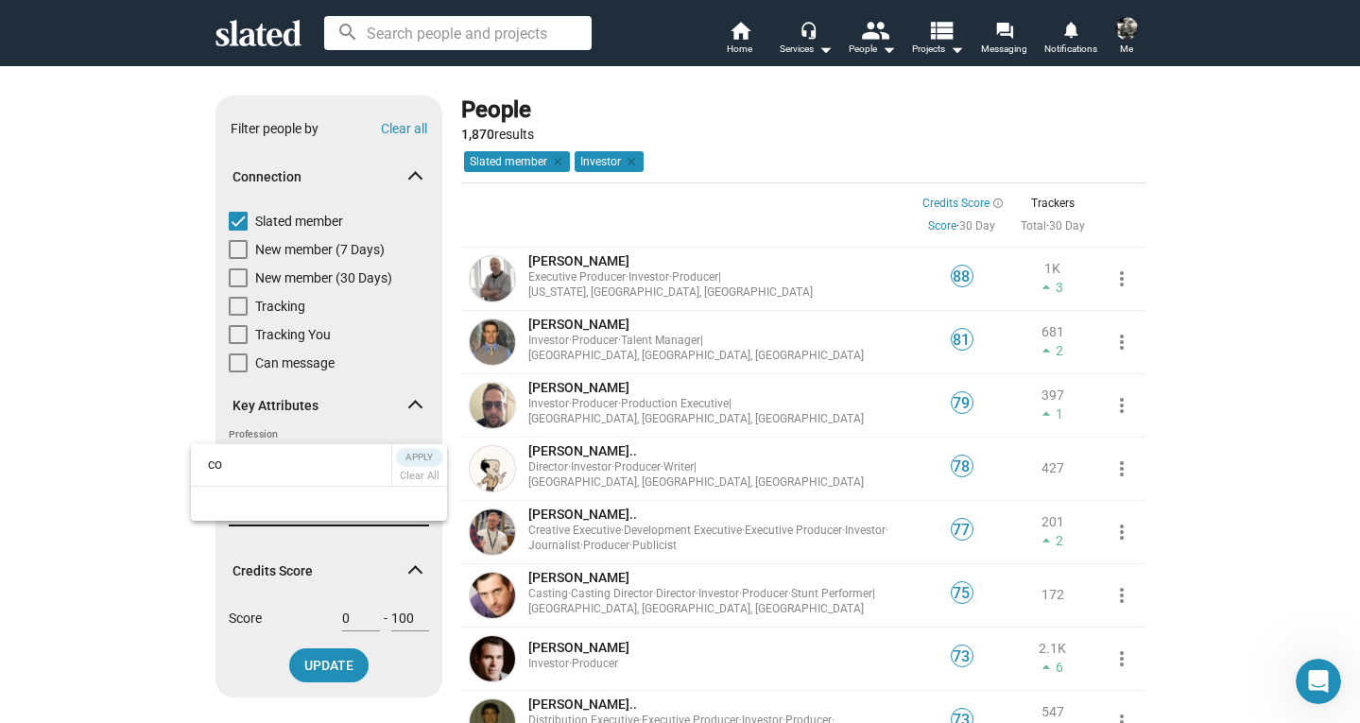
type input "c"
type input "toledo"
click at [556, 163] on div at bounding box center [680, 361] width 1360 height 723
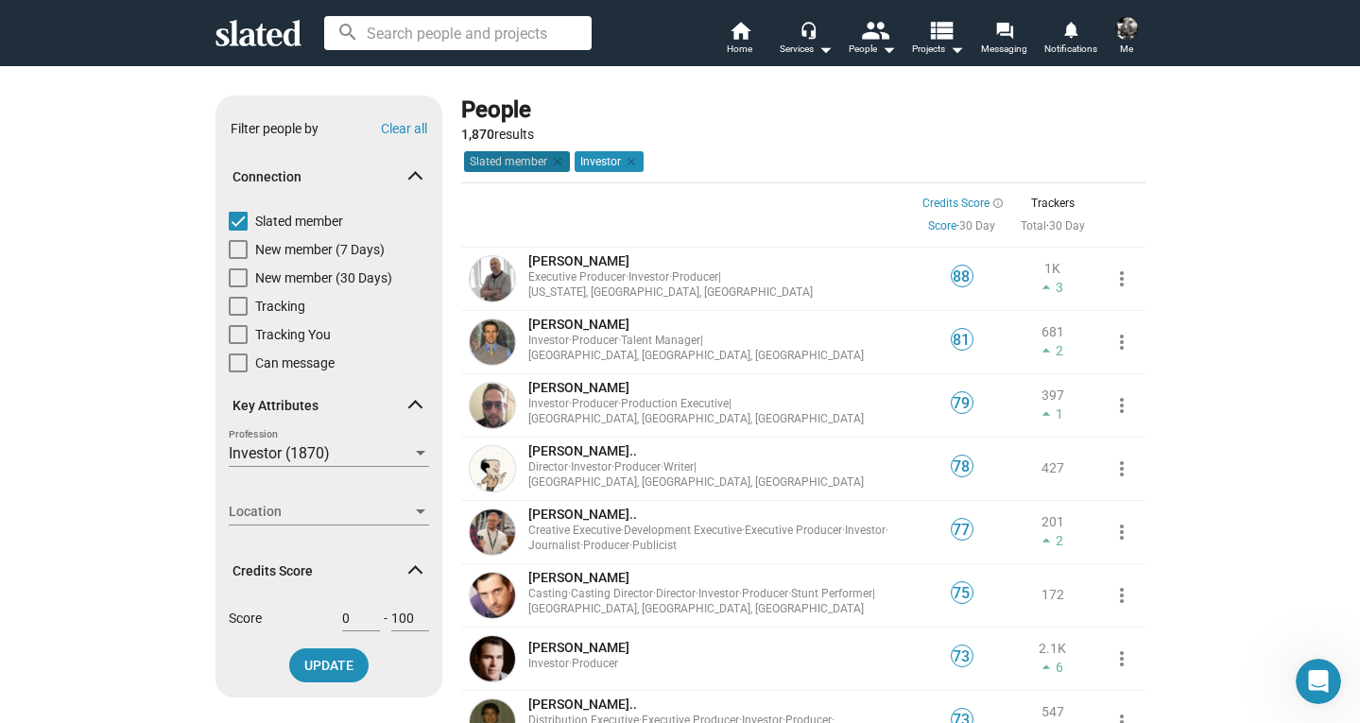
click at [556, 163] on mat-icon "clear" at bounding box center [555, 161] width 17 height 17
click at [410, 513] on span "Location" at bounding box center [320, 512] width 183 height 20
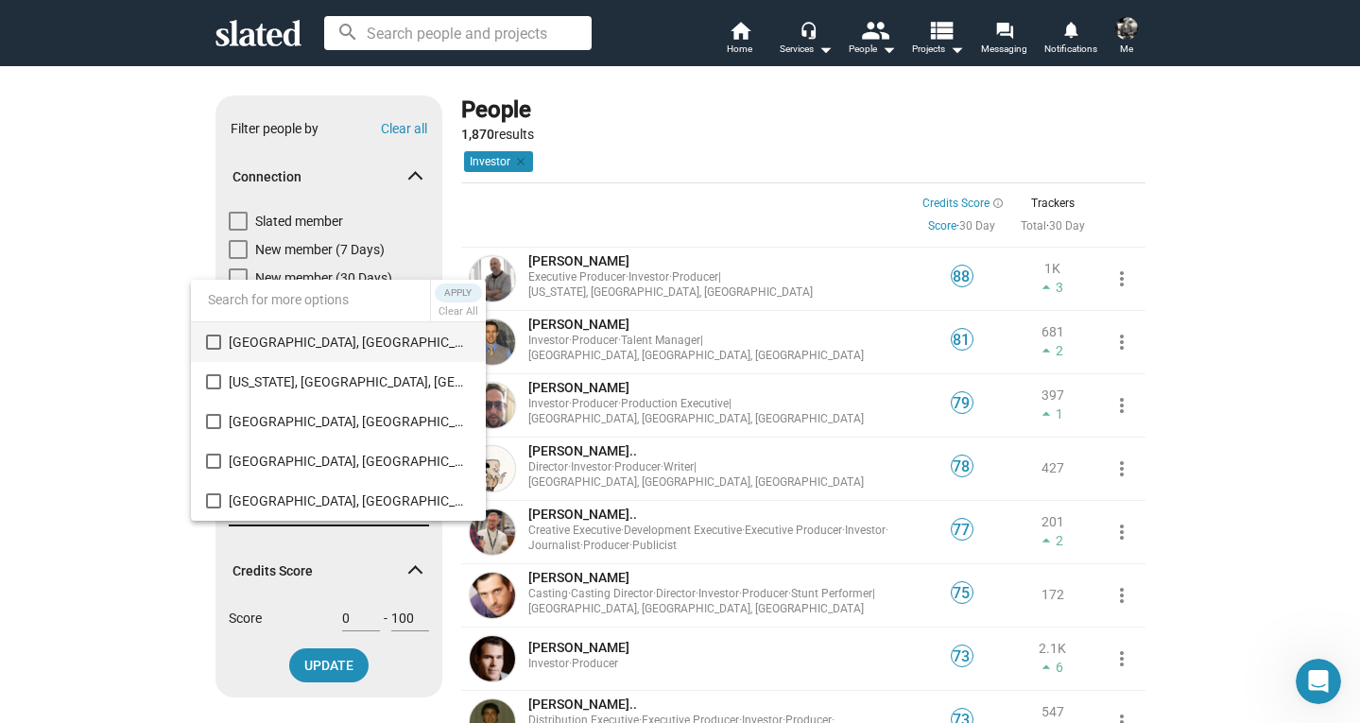
click at [278, 300] on input at bounding box center [310, 299] width 239 height 43
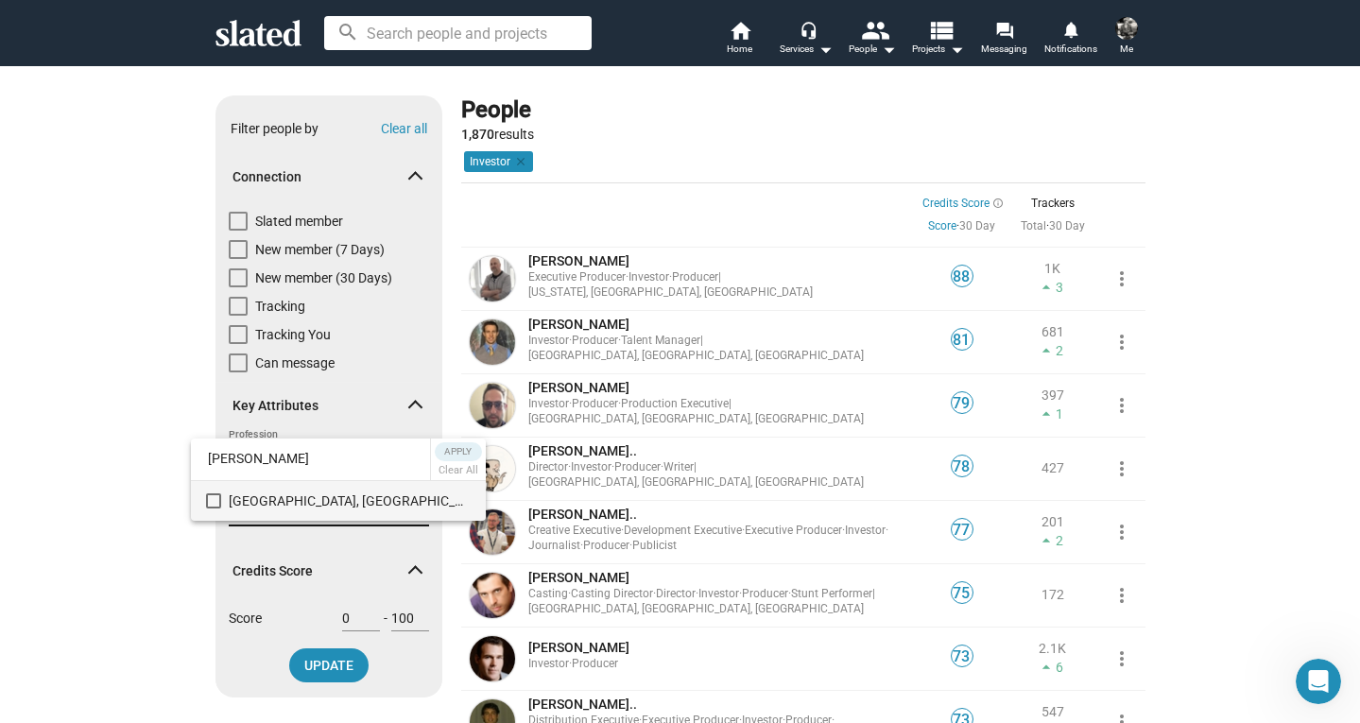
type input "pitts"
click at [217, 496] on mat-pseudo-checkbox at bounding box center [213, 501] width 15 height 15
click at [442, 449] on span "Apply" at bounding box center [459, 451] width 34 height 19
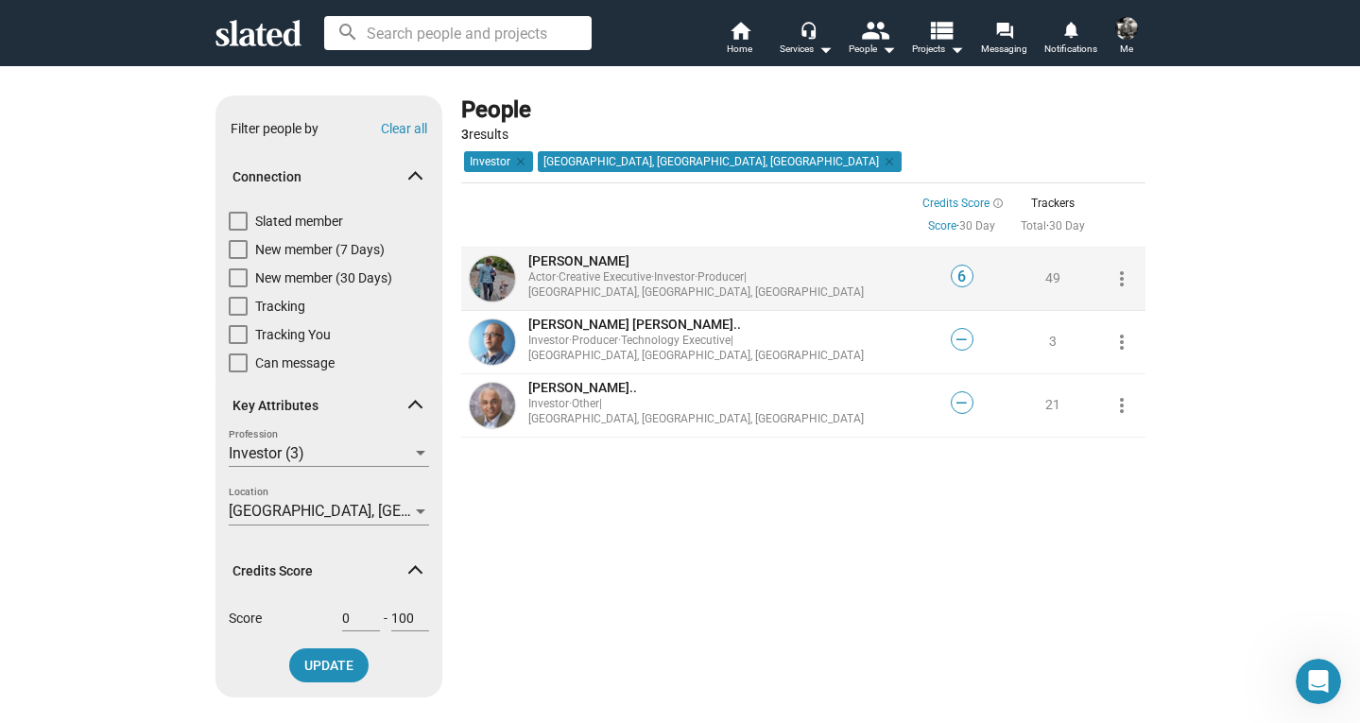
click at [566, 268] on span "Jamie S..." at bounding box center [578, 260] width 101 height 15
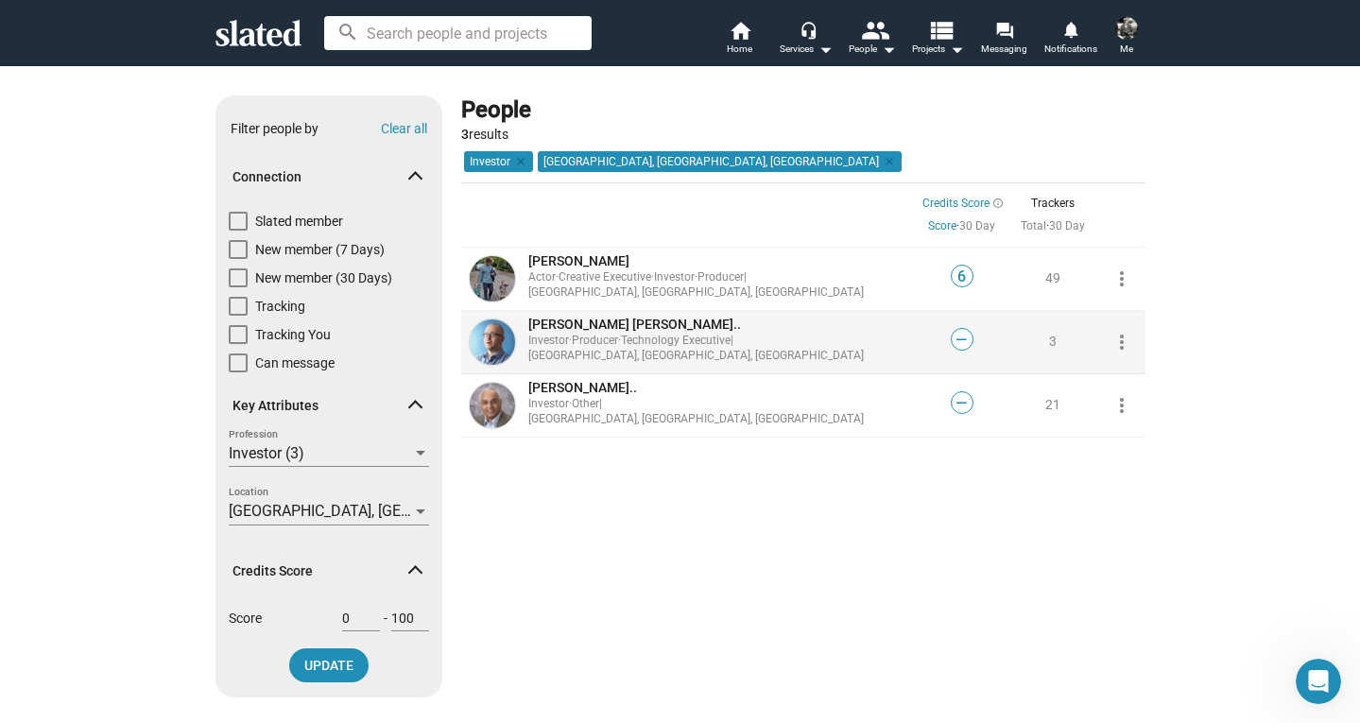
click at [561, 332] on span "Timothy R. J..." at bounding box center [634, 324] width 213 height 15
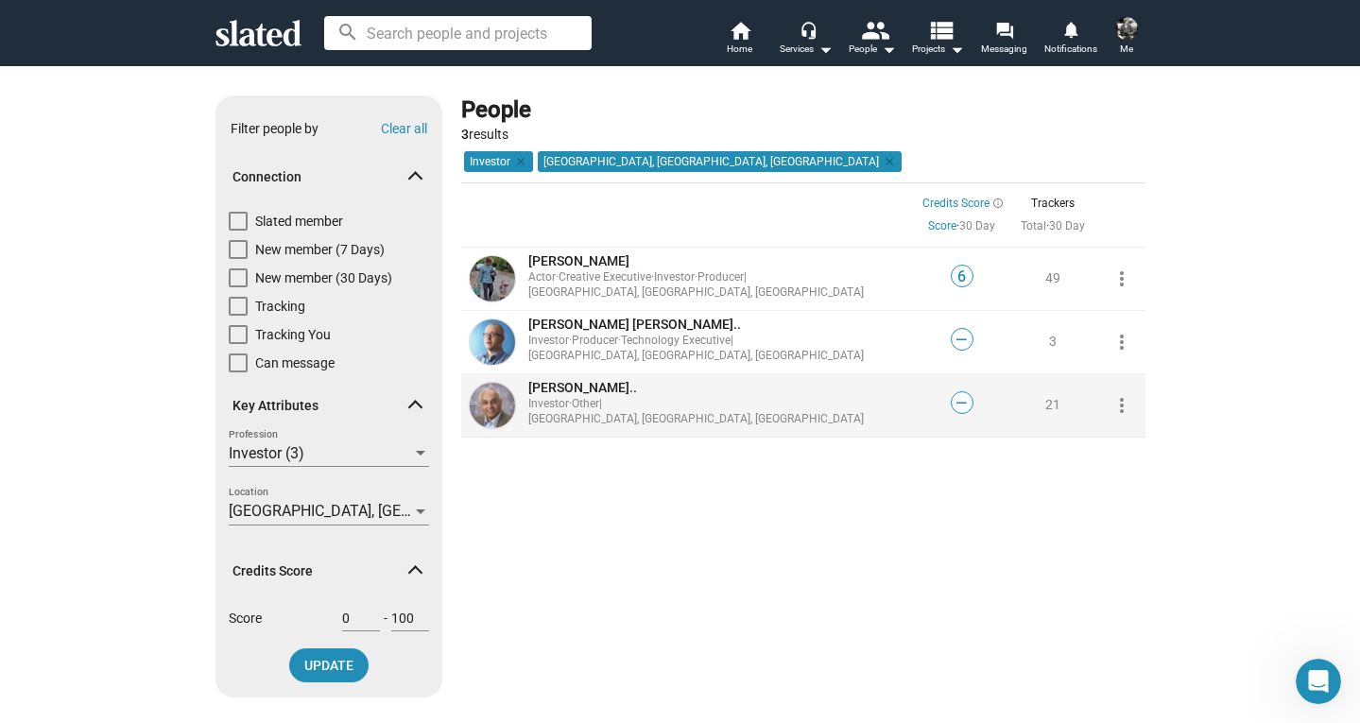
click at [547, 395] on span "vinod r..." at bounding box center [582, 387] width 109 height 15
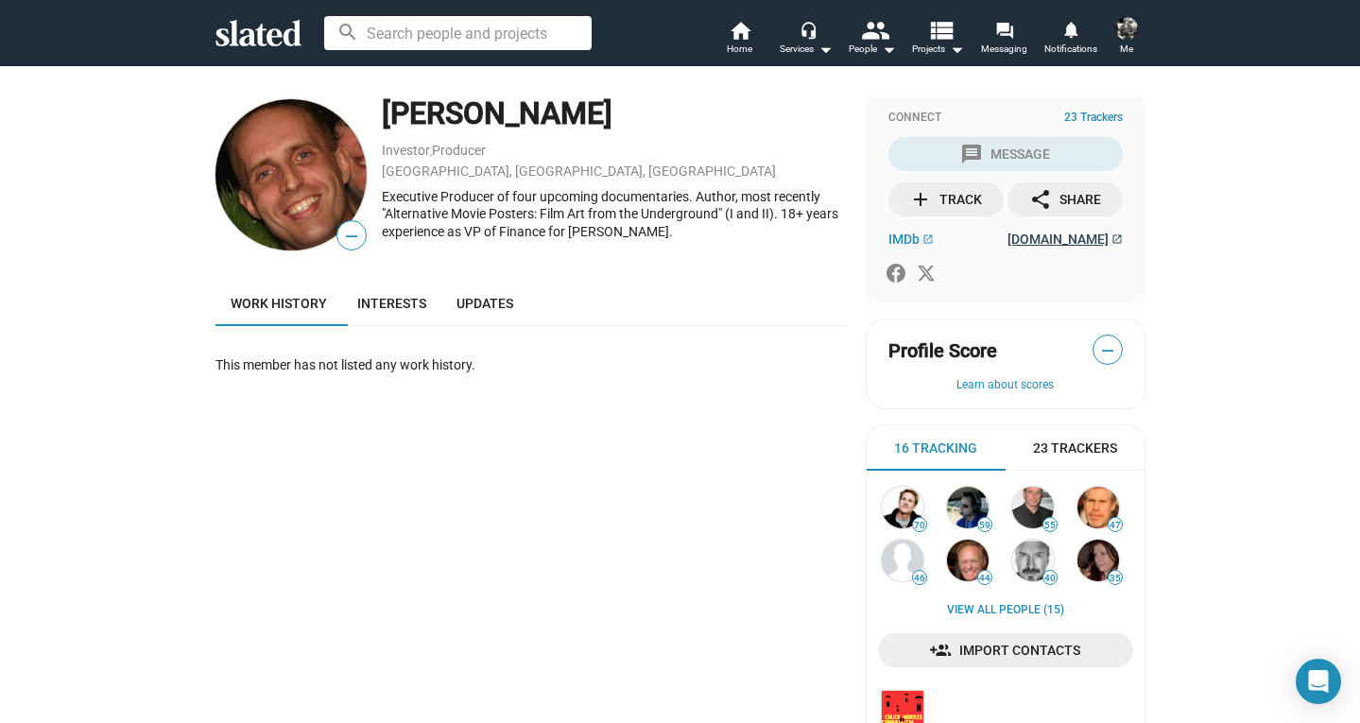
click at [1023, 240] on span "matthewchojnacki.com" at bounding box center [1058, 239] width 101 height 15
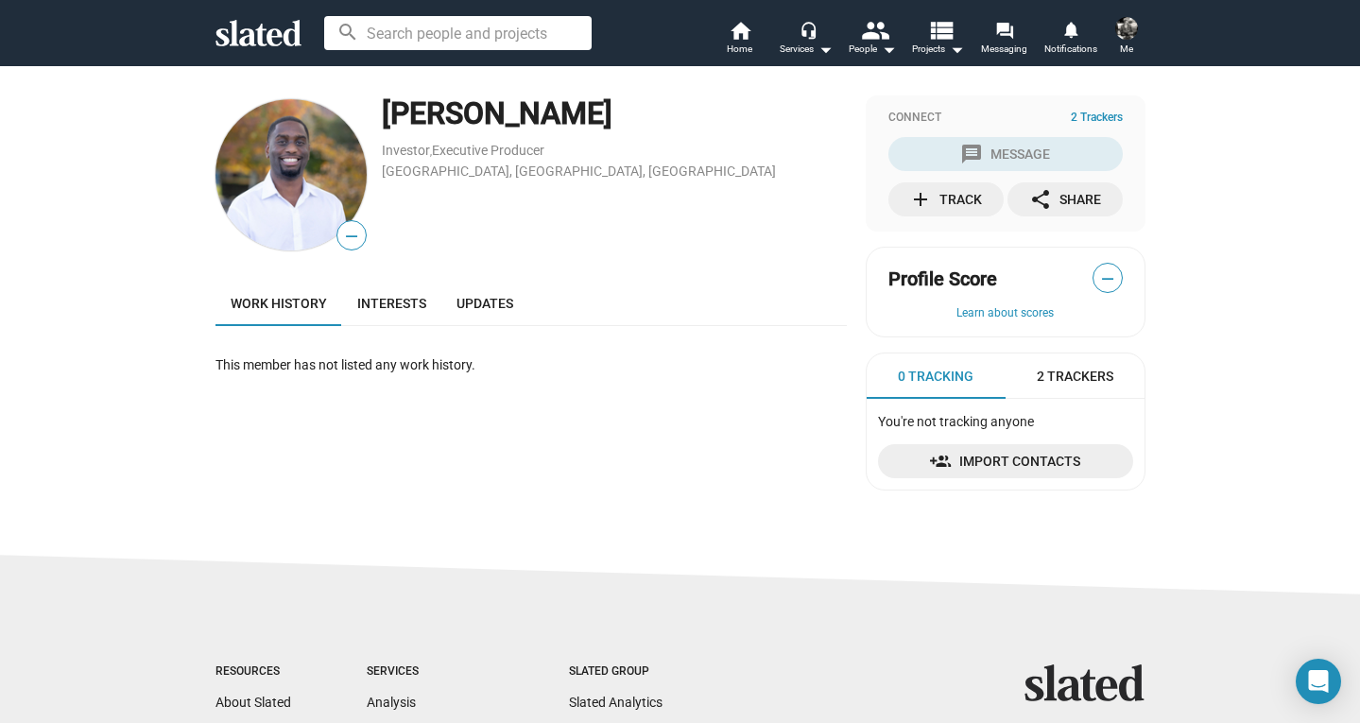
drag, startPoint x: 626, startPoint y: 115, endPoint x: 390, endPoint y: 111, distance: 235.5
click at [390, 111] on div "[PERSON_NAME]" at bounding box center [614, 114] width 465 height 41
copy div "Andrew Newsome"
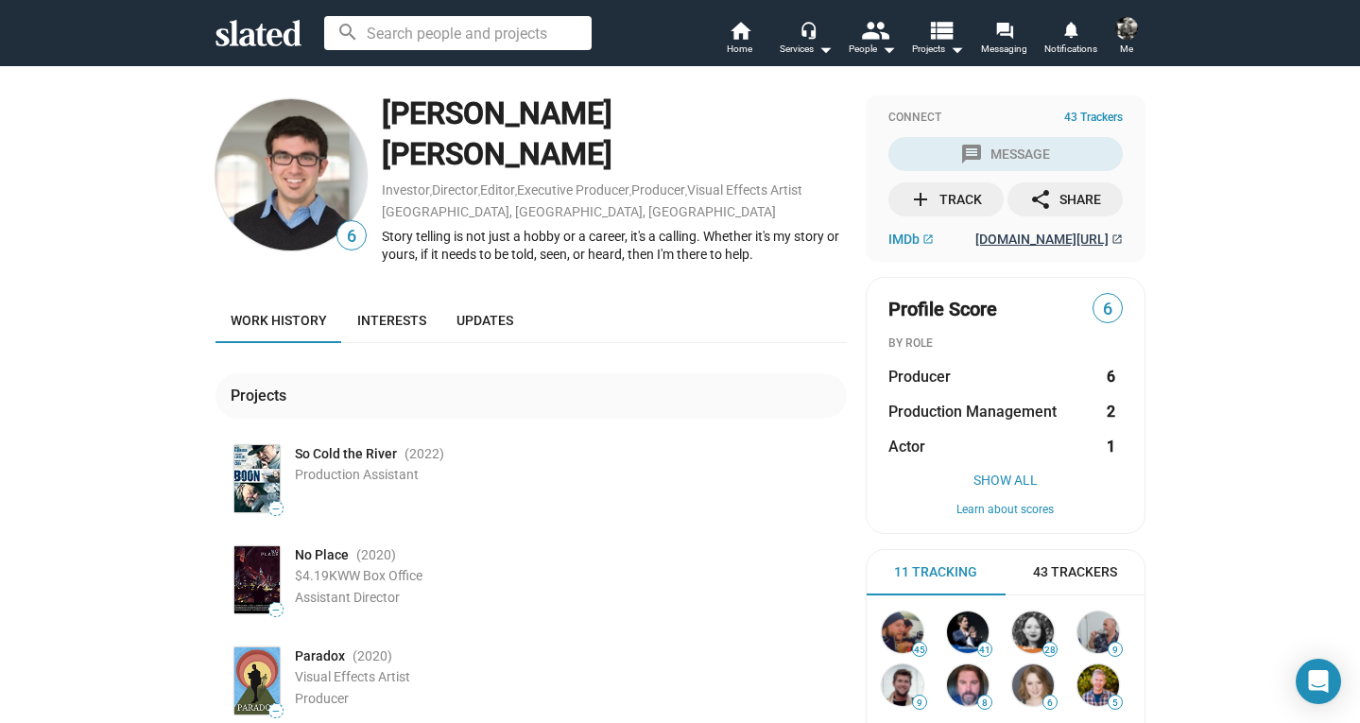
click at [1070, 239] on span "[DOMAIN_NAME][URL]" at bounding box center [1042, 239] width 133 height 15
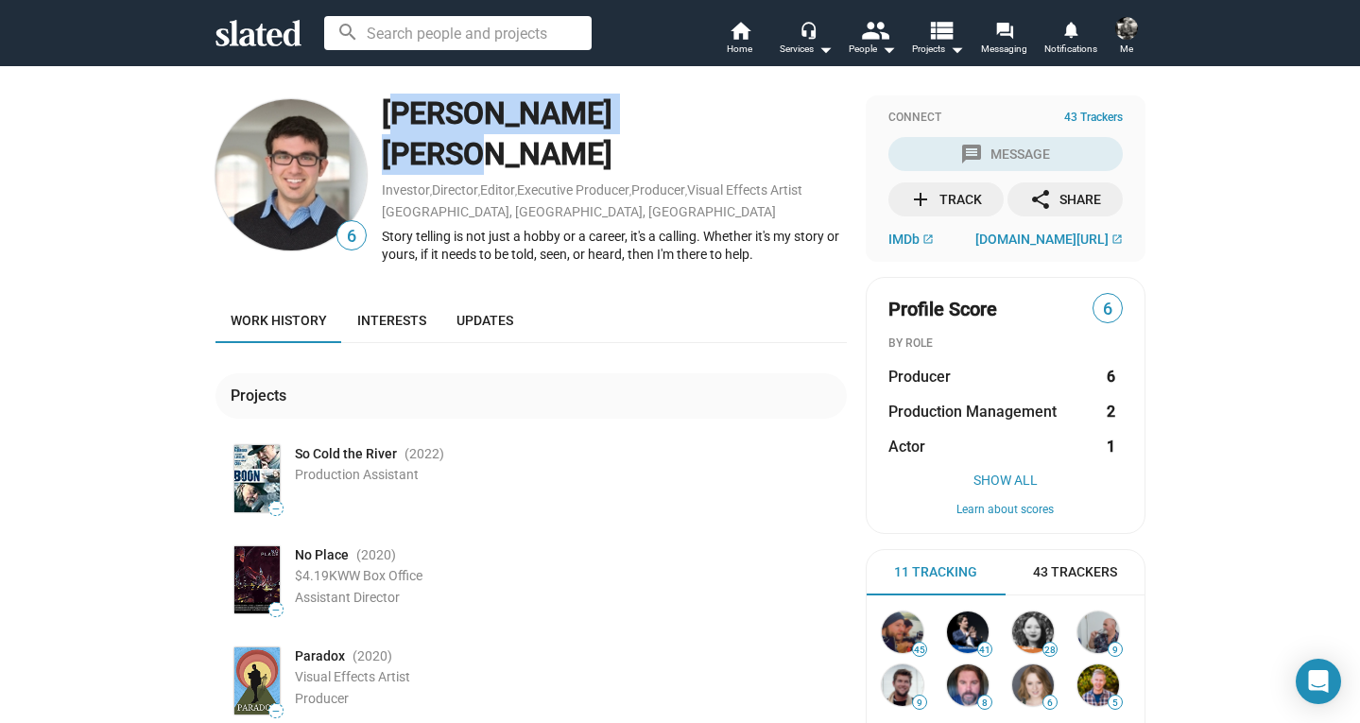
drag, startPoint x: 675, startPoint y: 114, endPoint x: 386, endPoint y: 118, distance: 289.3
click at [386, 118] on div "Adam Joseph Janeira" at bounding box center [614, 134] width 465 height 80
copy div "Adam Joseph Janeira"
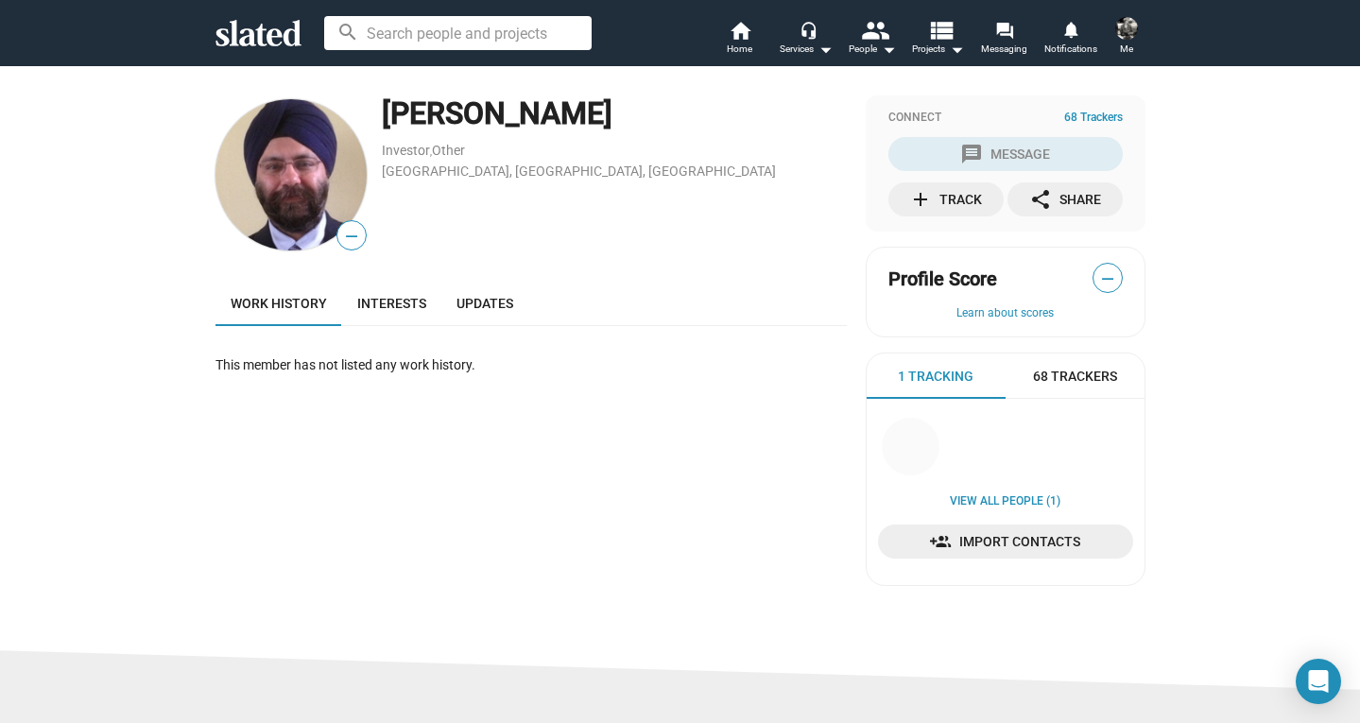
drag, startPoint x: 381, startPoint y: 112, endPoint x: 546, endPoint y: 110, distance: 165.5
click at [546, 110] on div "Baljit Oberoi" at bounding box center [614, 114] width 465 height 41
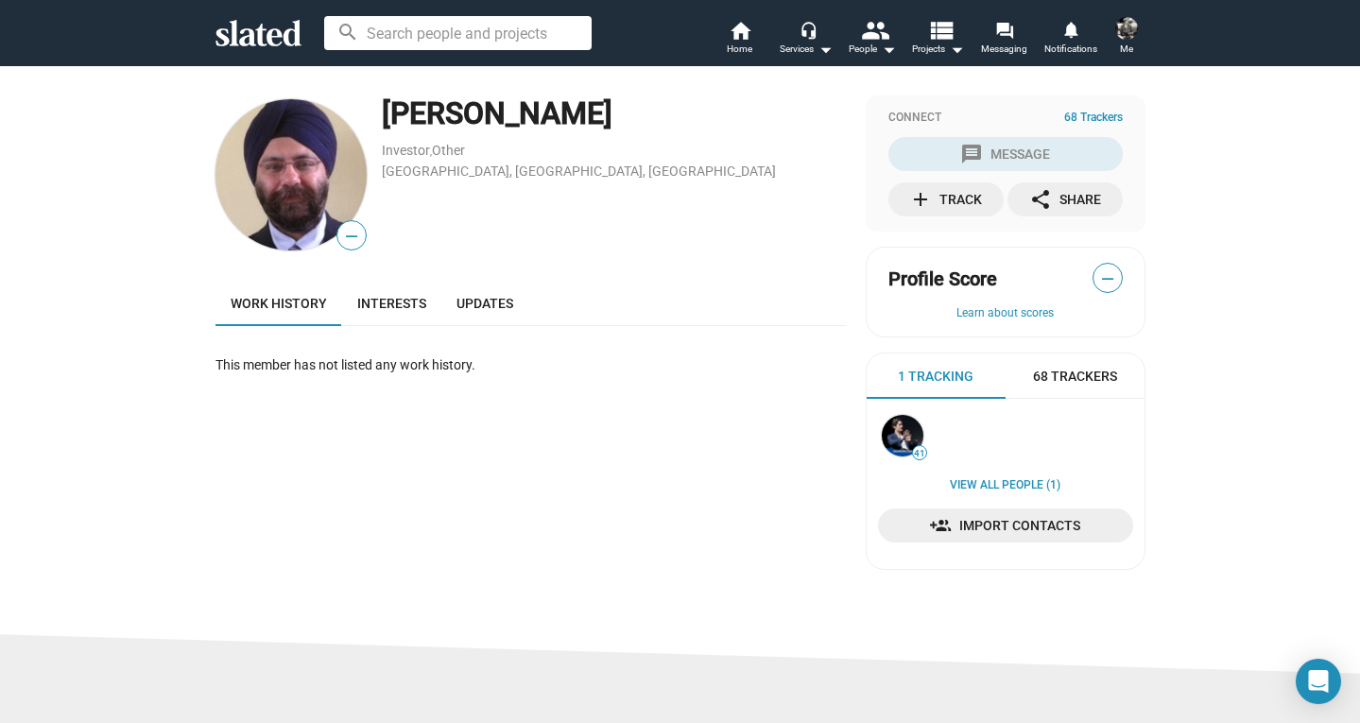
copy div "Baljit Oberoi"
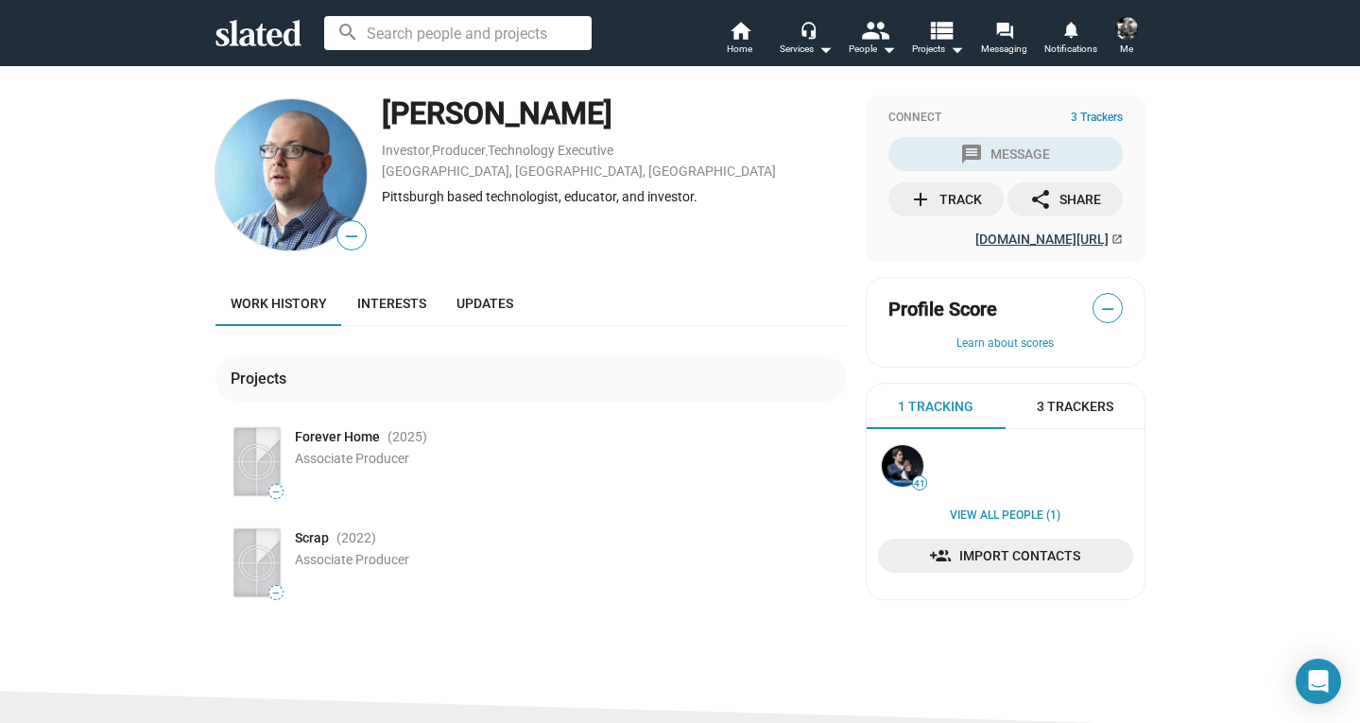
click at [1072, 241] on span "timothyrjames.com/" at bounding box center [1042, 239] width 133 height 15
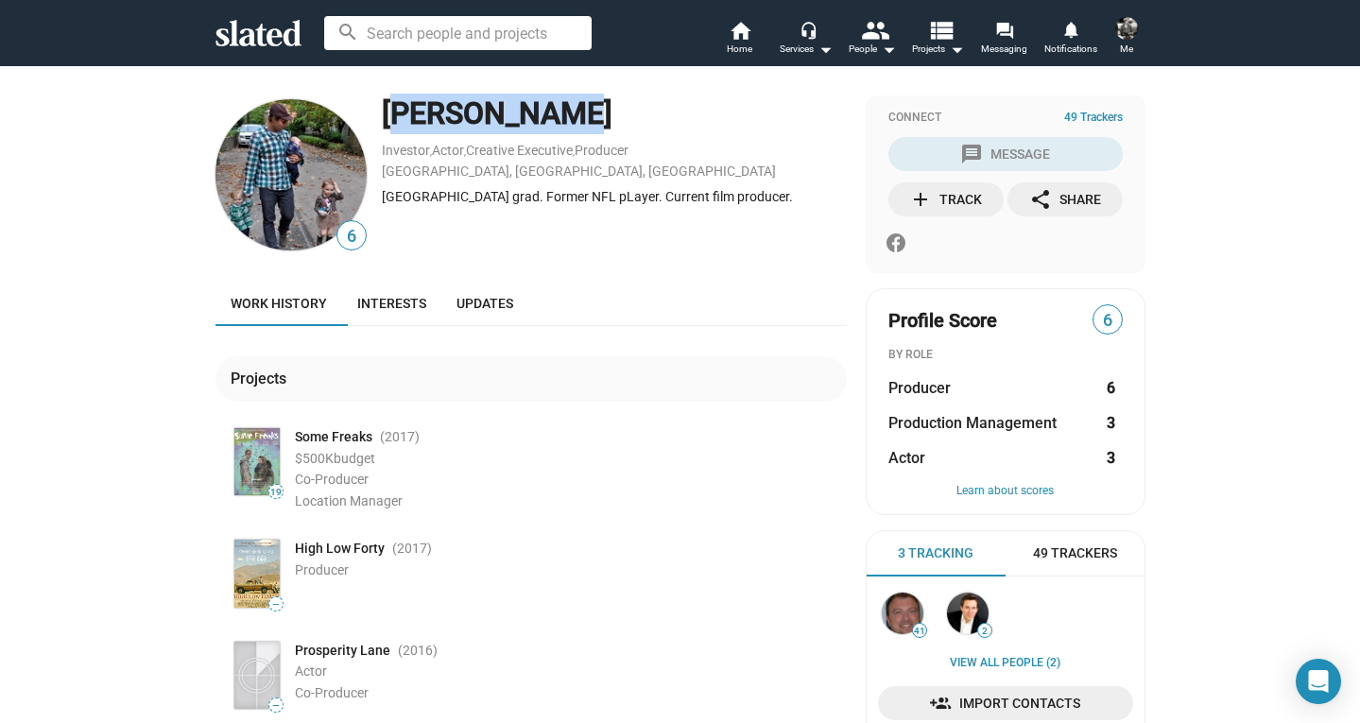
drag, startPoint x: 534, startPoint y: 115, endPoint x: 390, endPoint y: 119, distance: 144.7
click at [390, 119] on div "[PERSON_NAME]" at bounding box center [614, 114] width 465 height 41
copy div "[PERSON_NAME]"
